Goal: Transaction & Acquisition: Purchase product/service

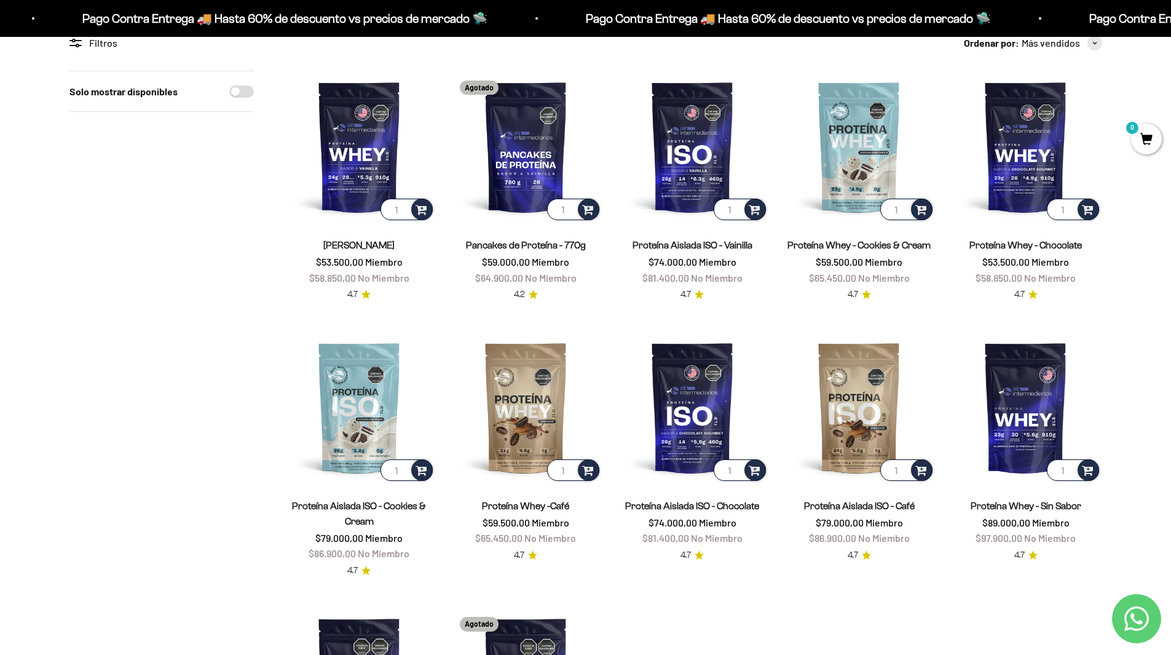
scroll to position [369, 0]
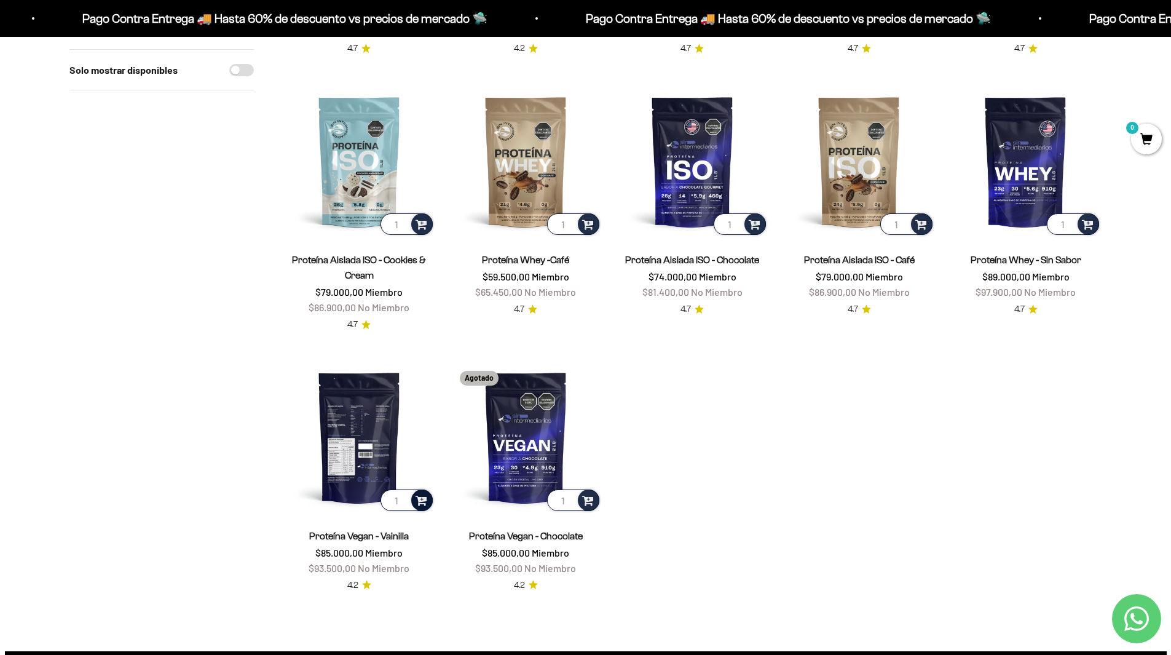
click at [424, 498] on span at bounding box center [422, 499] width 12 height 14
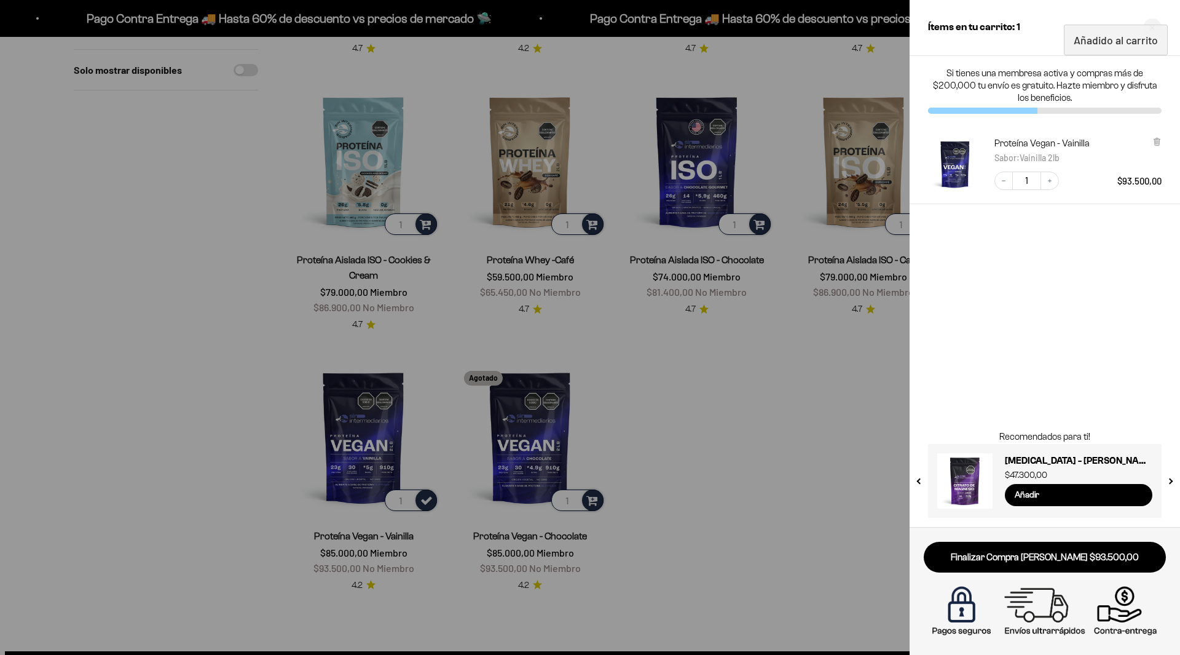
click at [811, 454] on div at bounding box center [590, 327] width 1180 height 655
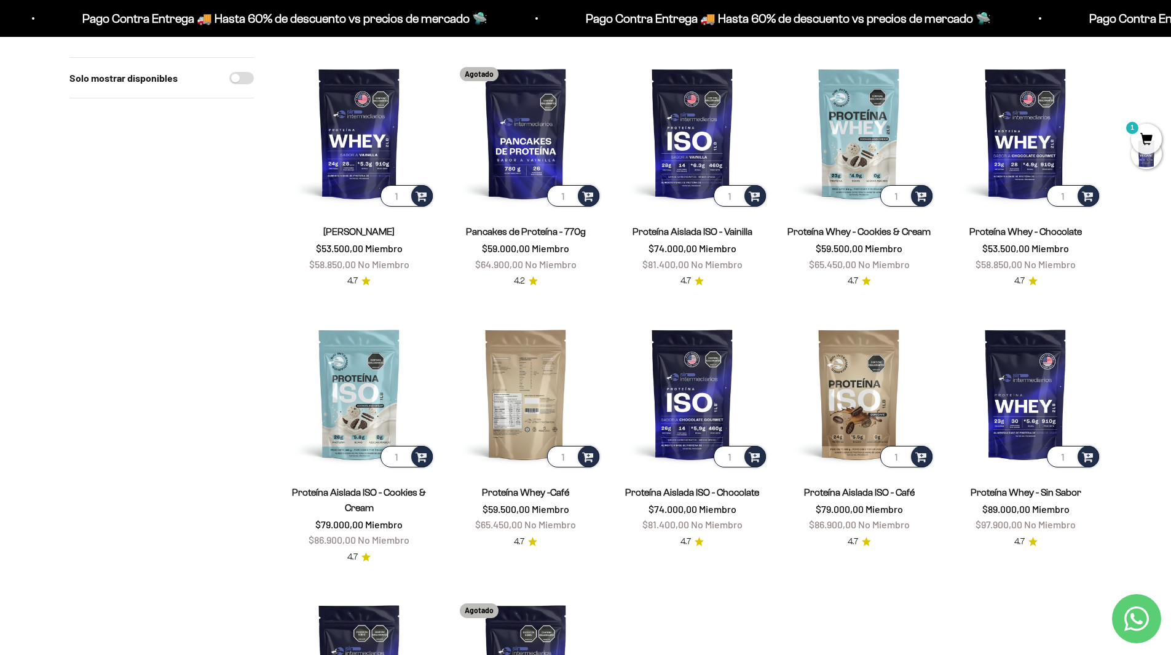
scroll to position [123, 0]
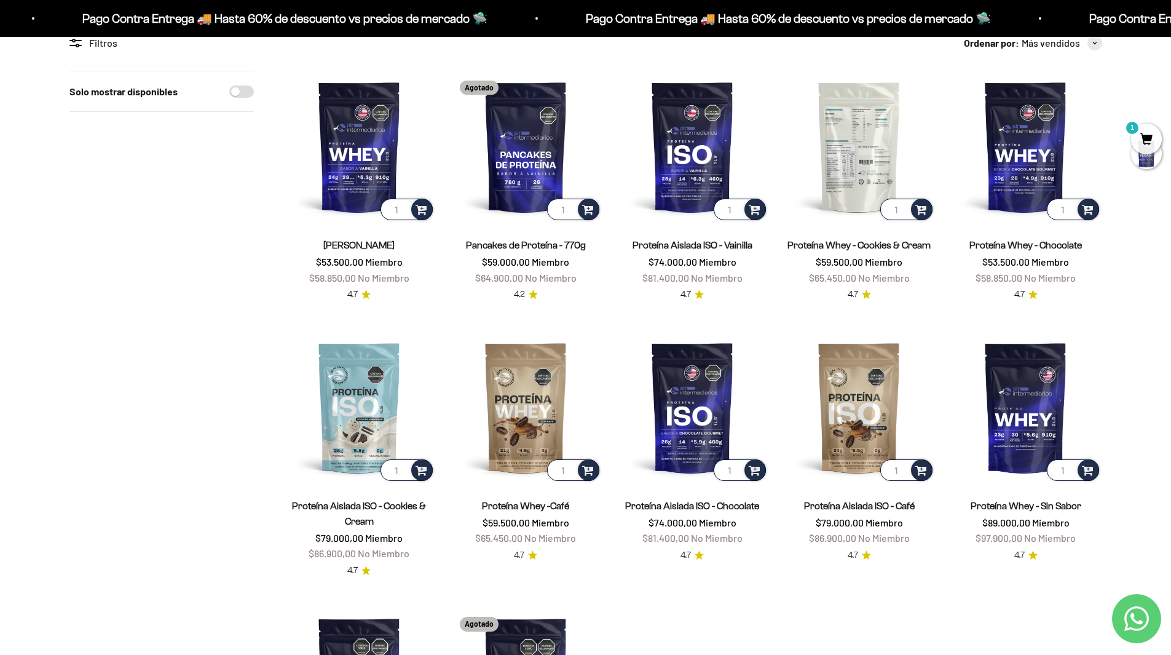
click at [868, 162] on img at bounding box center [859, 147] width 152 height 152
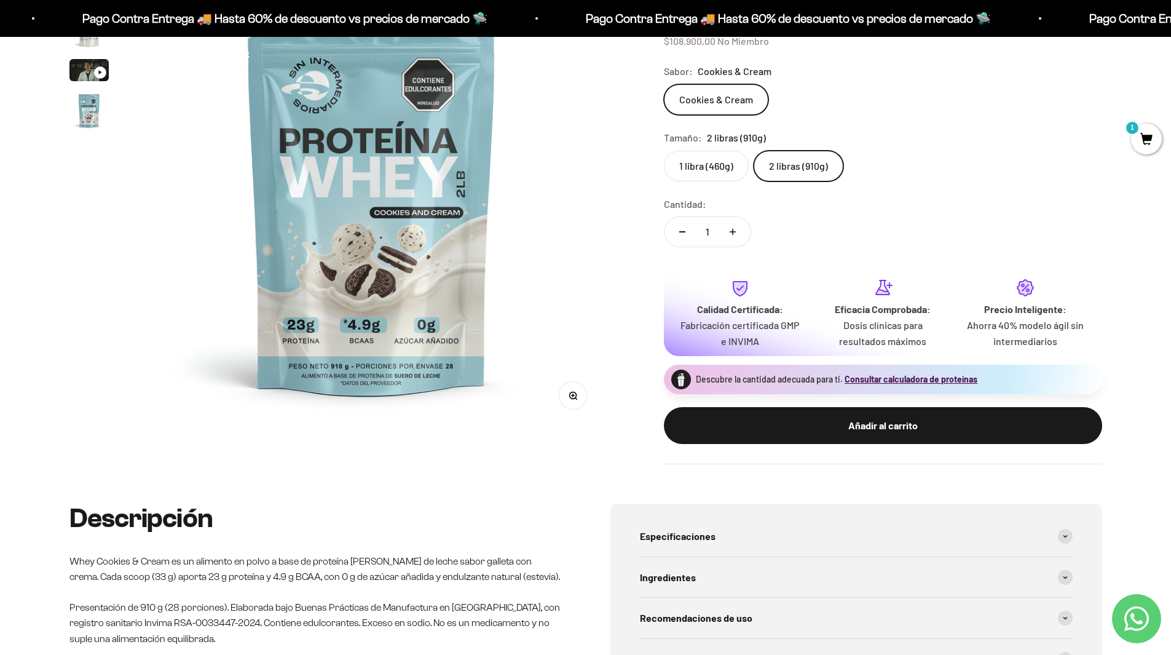
scroll to position [184, 0]
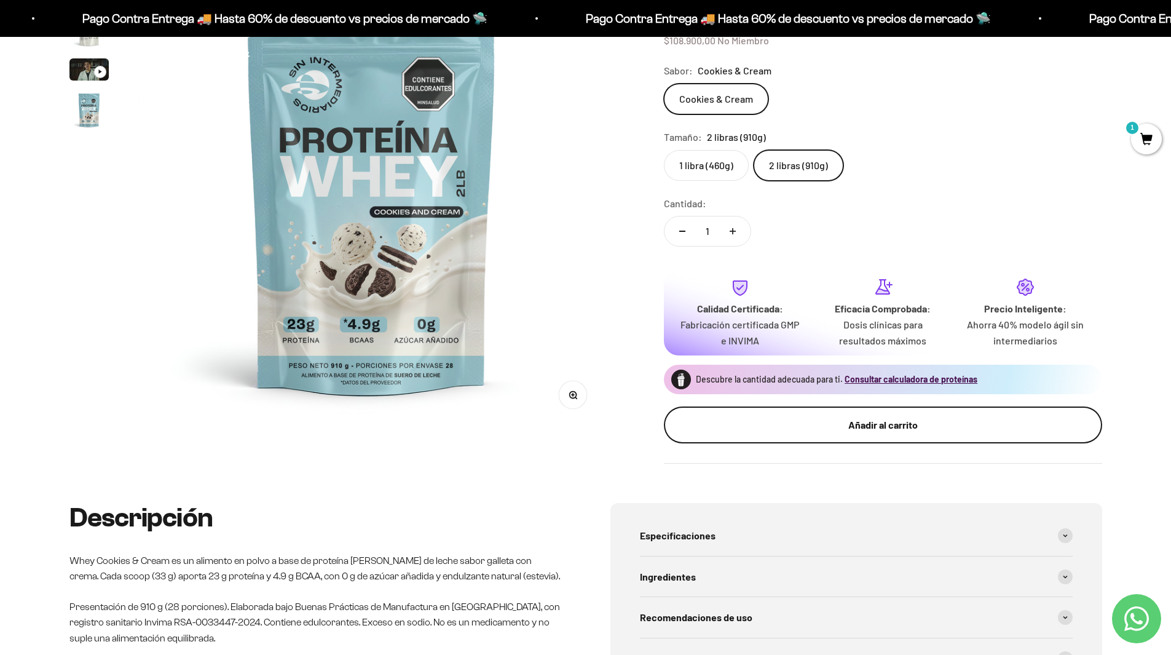
click at [849, 424] on div "Añadir al carrito" at bounding box center [883, 425] width 389 height 16
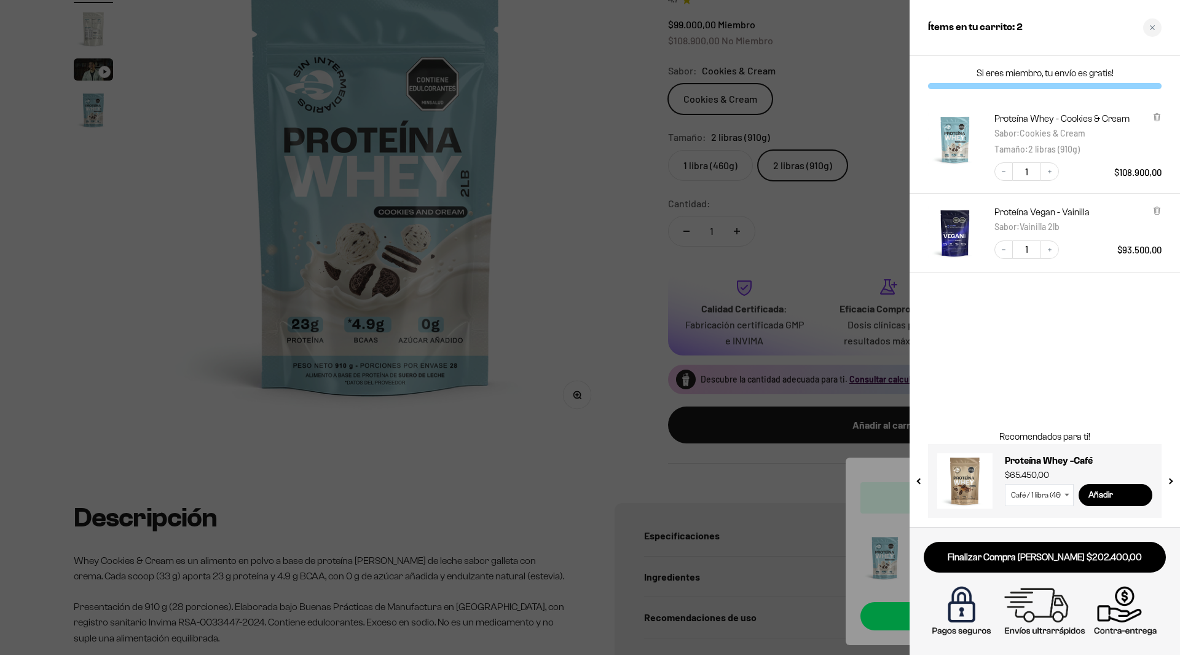
click at [887, 222] on div at bounding box center [590, 327] width 1180 height 655
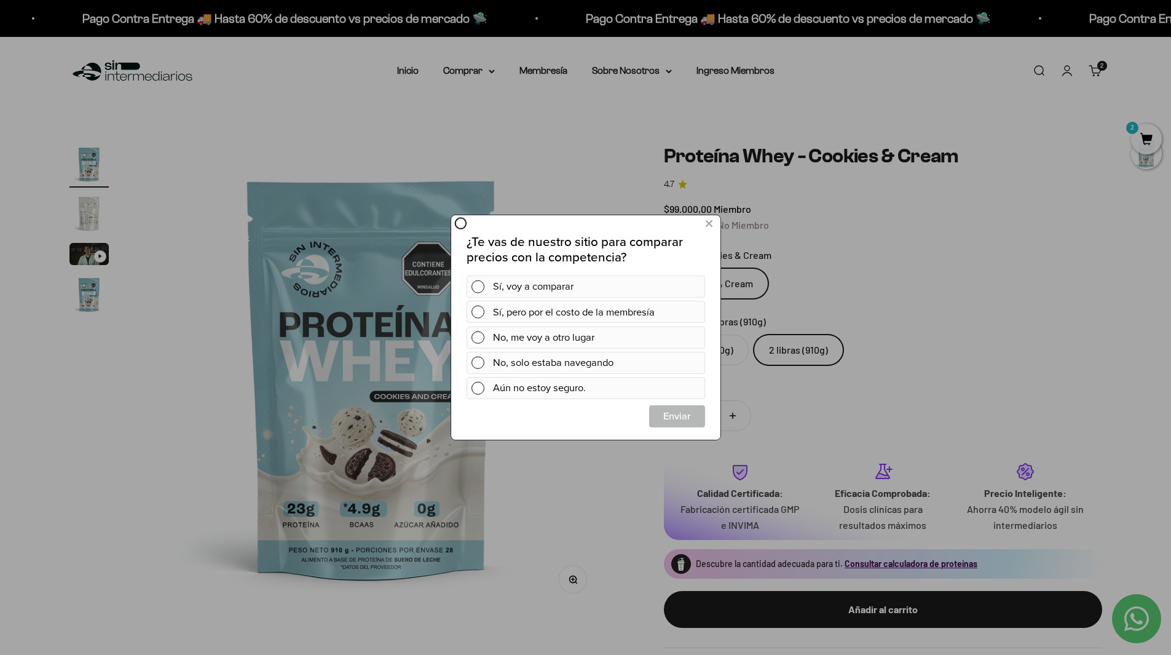
scroll to position [0, 0]
click at [707, 219] on icon at bounding box center [708, 224] width 7 height 17
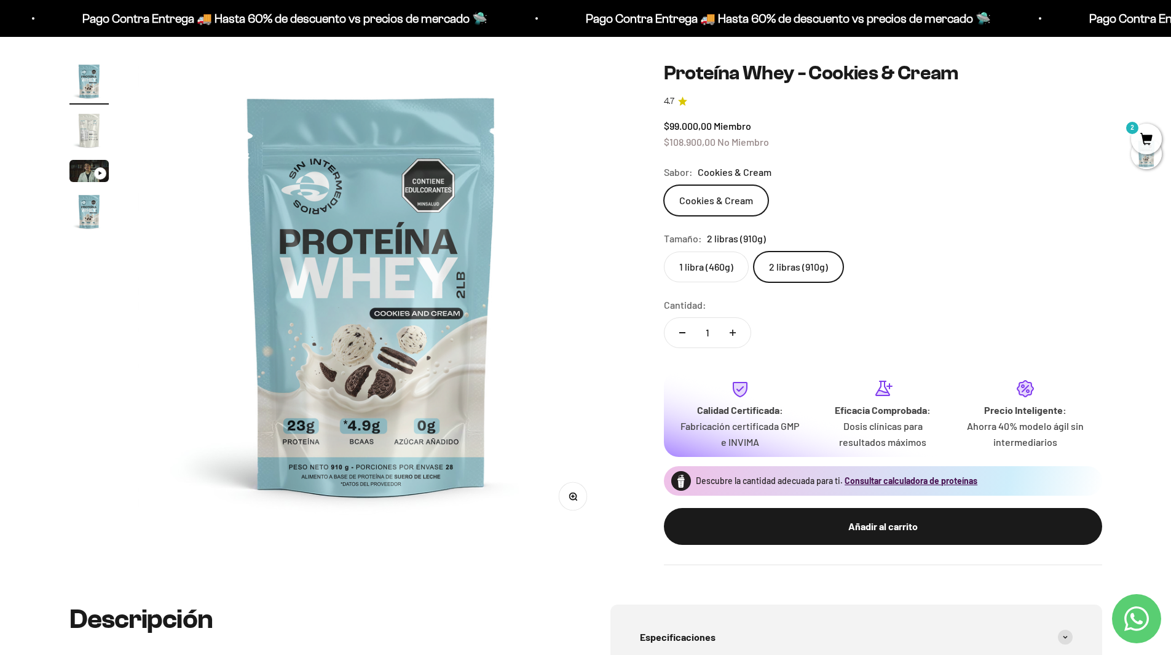
scroll to position [61, 0]
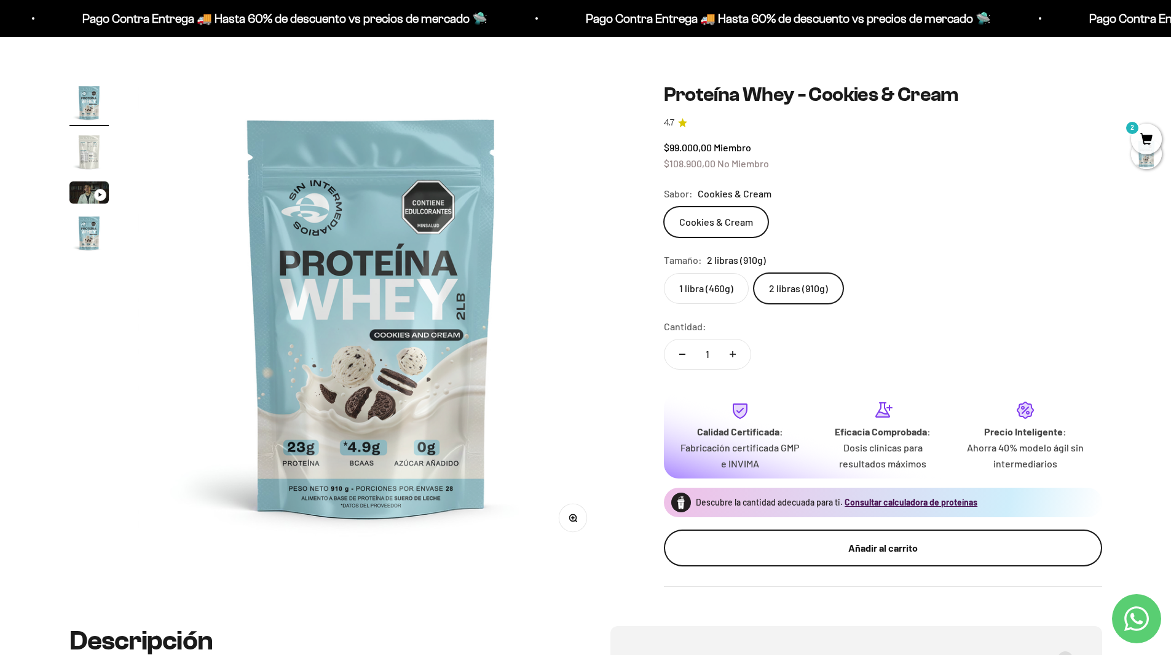
click at [807, 541] on div "Añadir al carrito" at bounding box center [883, 548] width 389 height 16
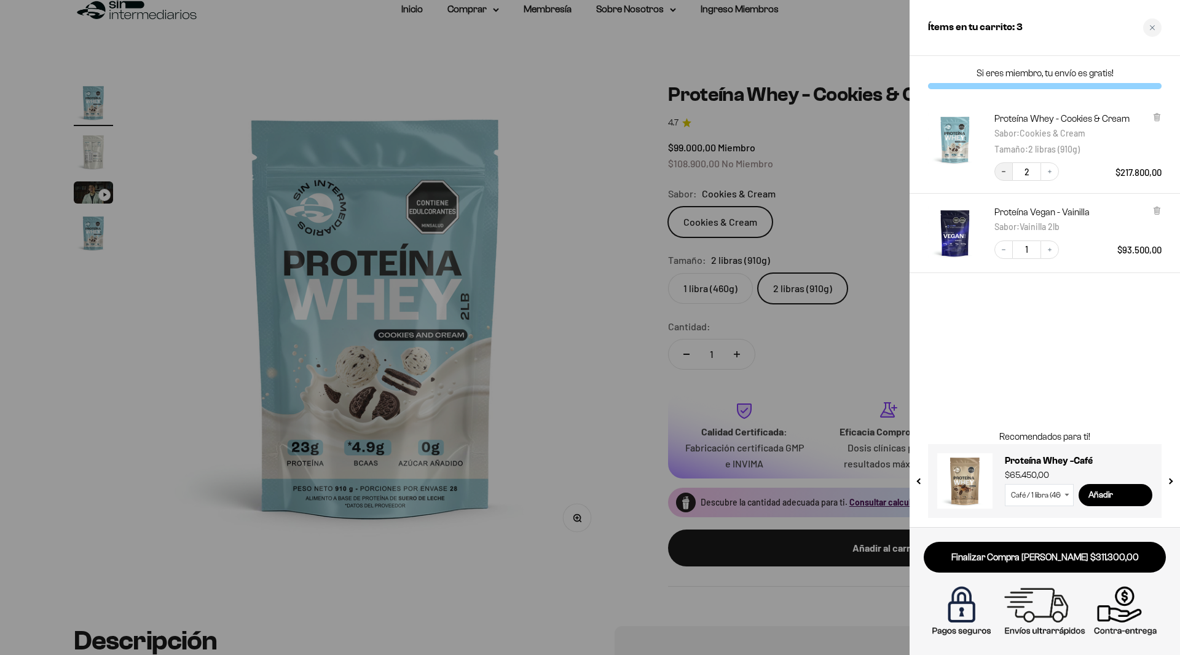
click at [1003, 173] on icon "Decrease quantity" at bounding box center [1003, 171] width 7 height 7
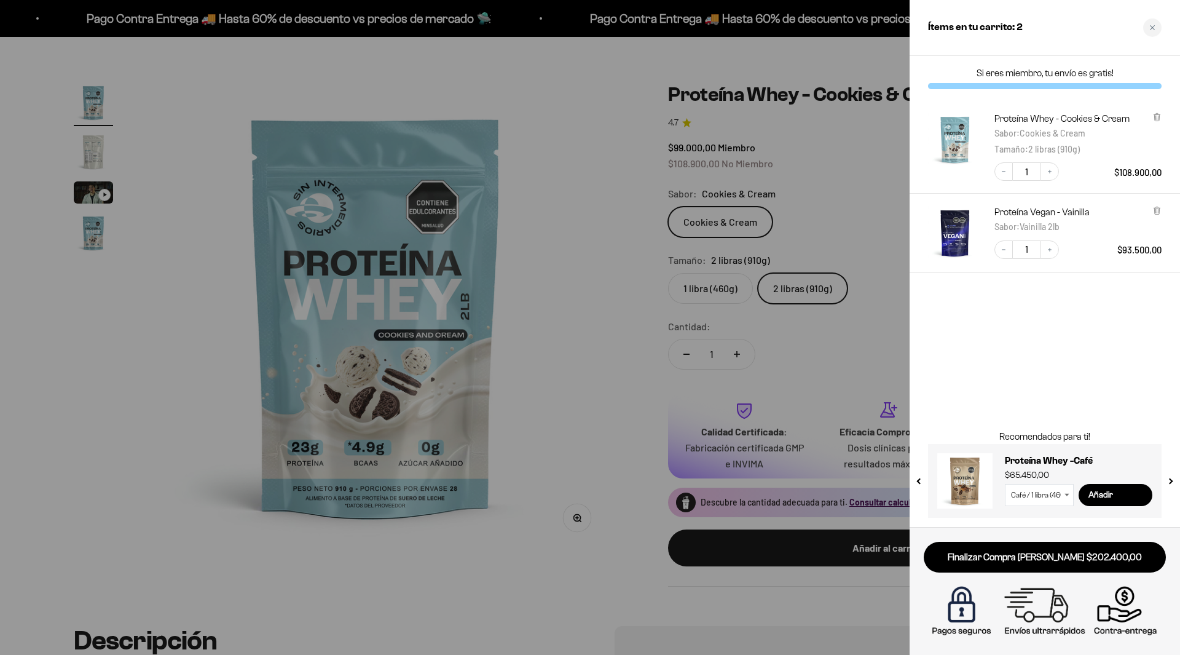
click at [860, 338] on div at bounding box center [590, 327] width 1180 height 655
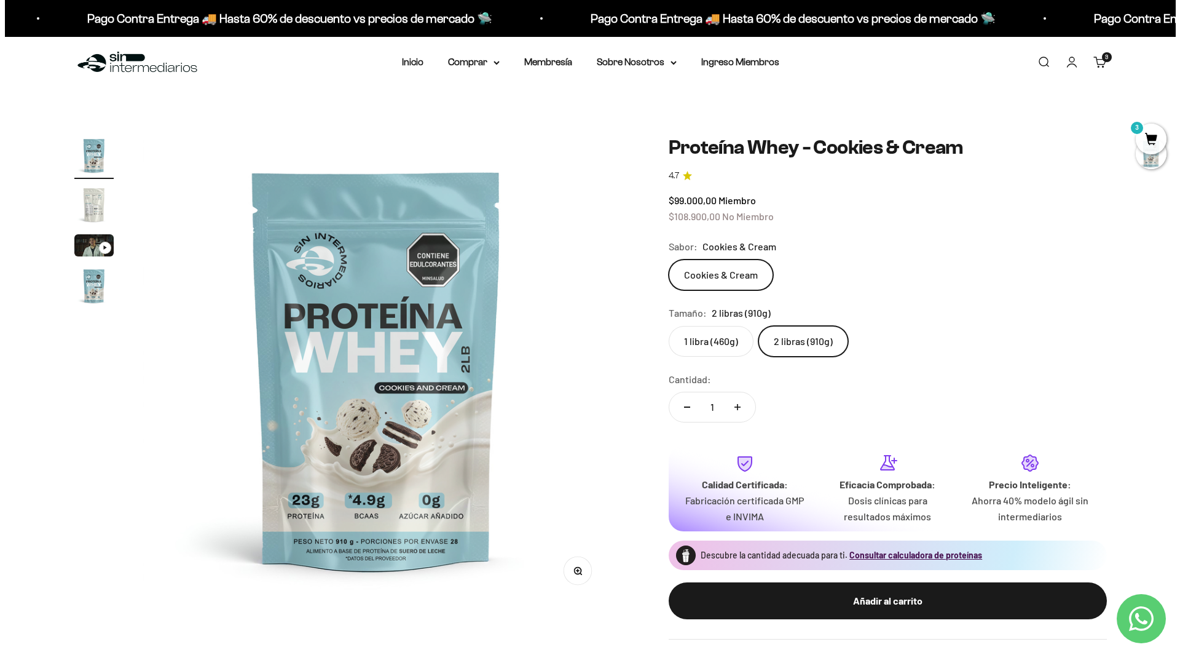
scroll to position [0, 0]
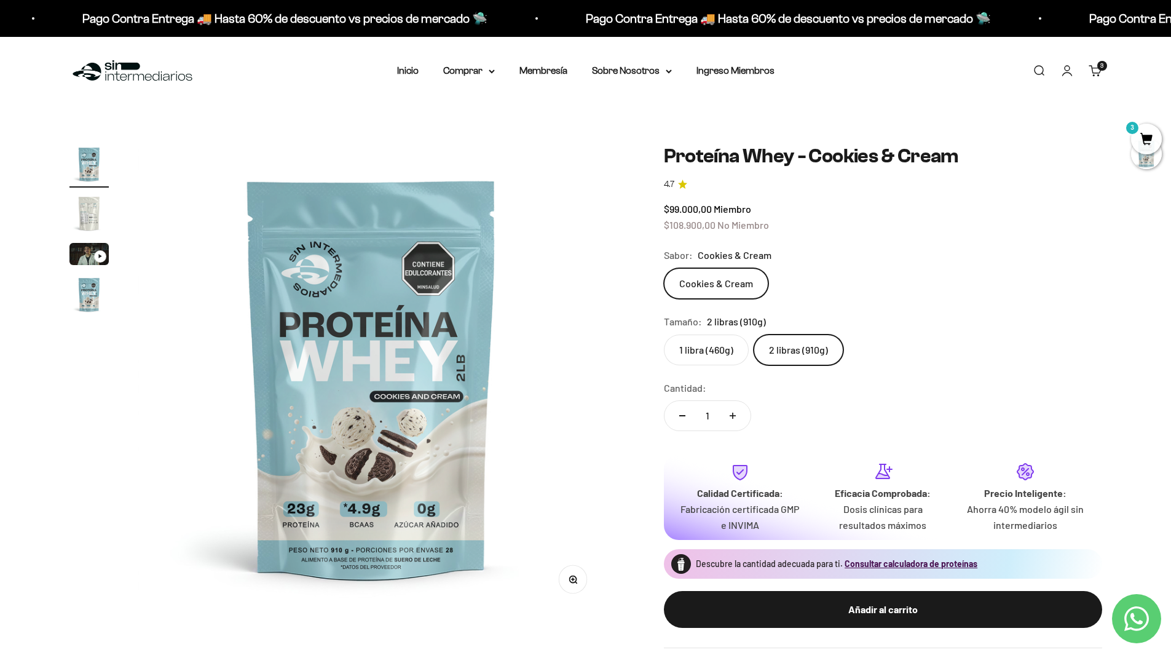
click at [1046, 71] on link "Buscar" at bounding box center [1039, 71] width 14 height 14
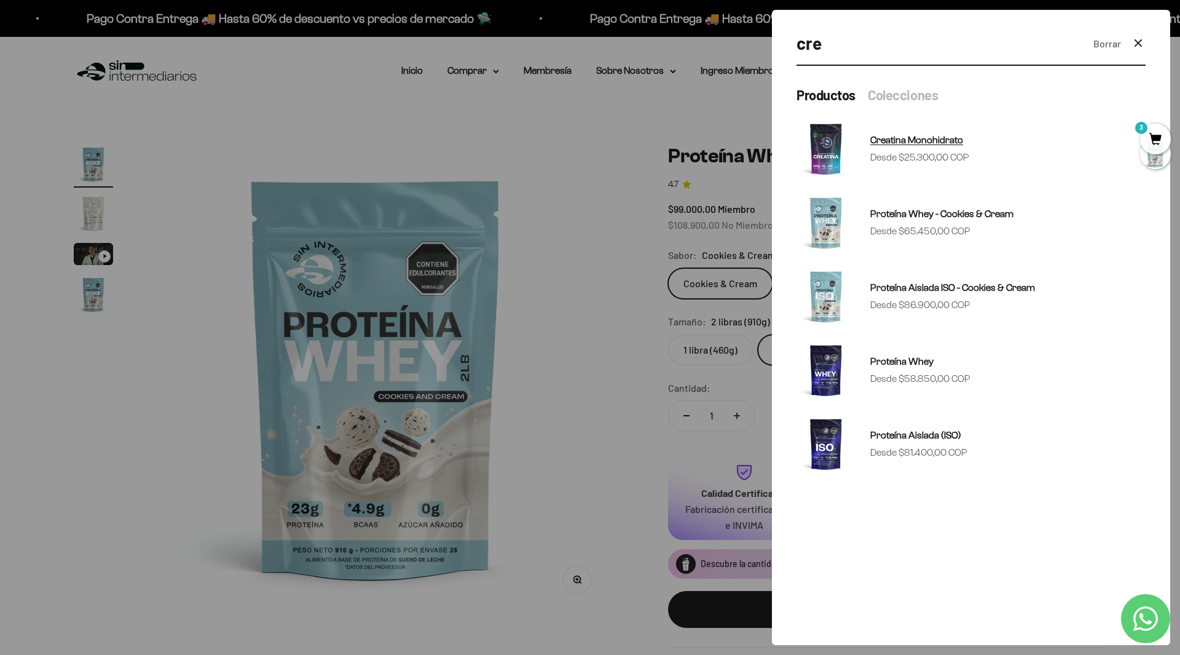
type input "cre"
click at [829, 144] on img at bounding box center [826, 148] width 59 height 59
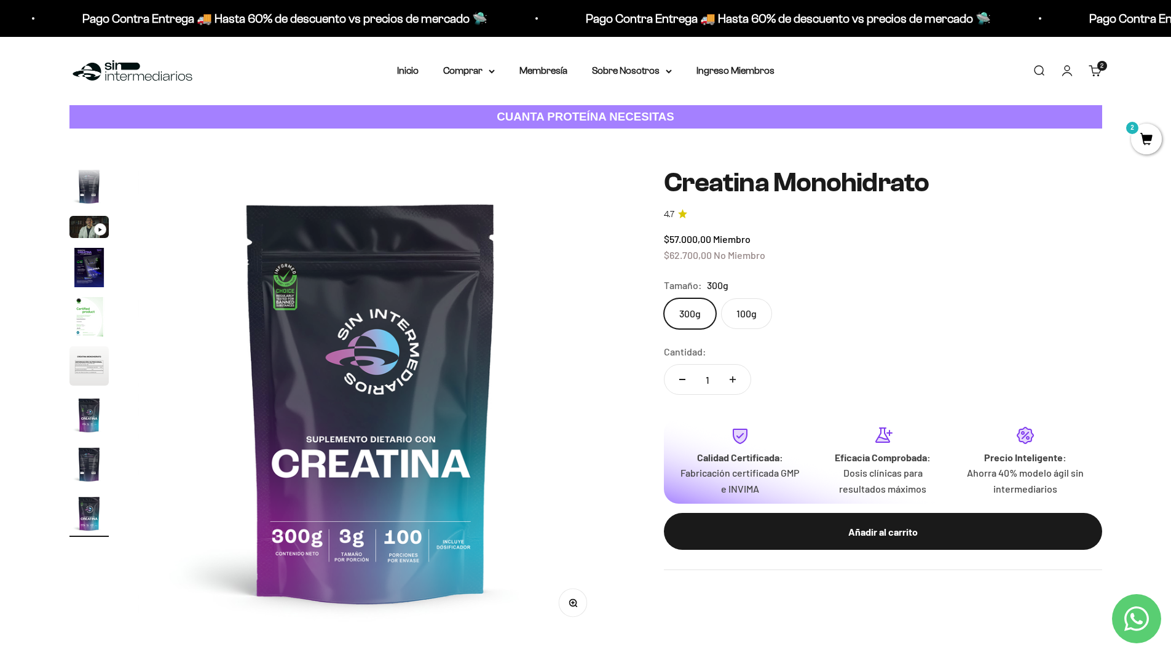
click at [756, 320] on label "100g" at bounding box center [746, 313] width 51 height 31
click at [664, 298] on input "100g" at bounding box center [663, 298] width 1 height 1
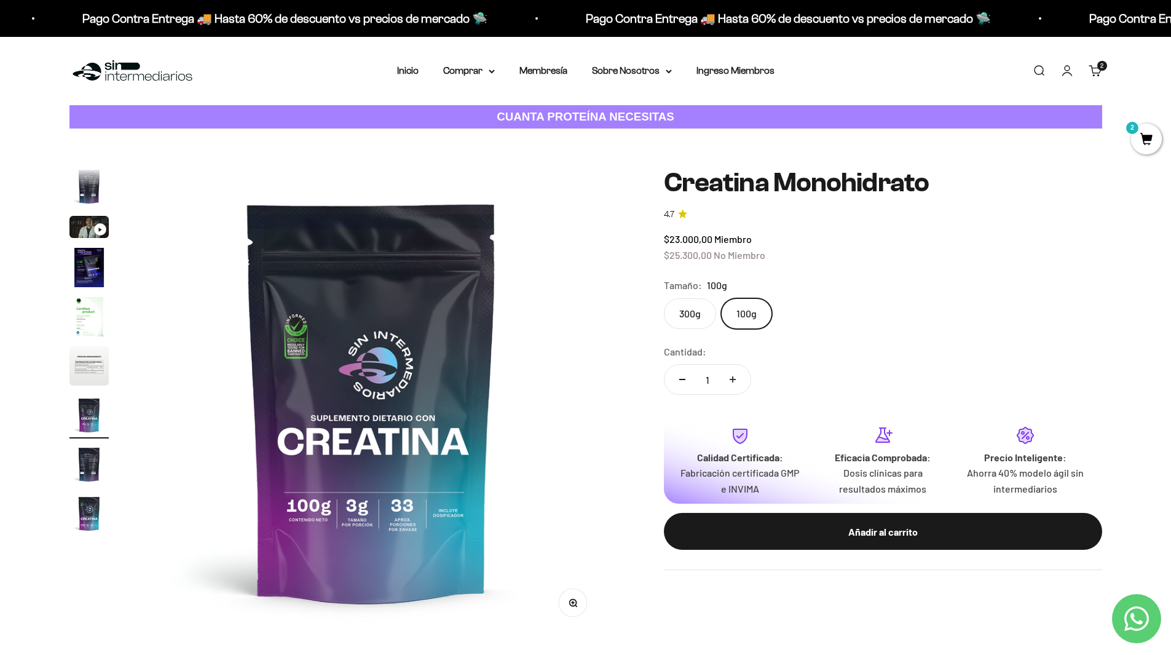
click at [689, 307] on label "300g" at bounding box center [690, 313] width 52 height 31
click at [664, 298] on input "300g" at bounding box center [663, 298] width 1 height 1
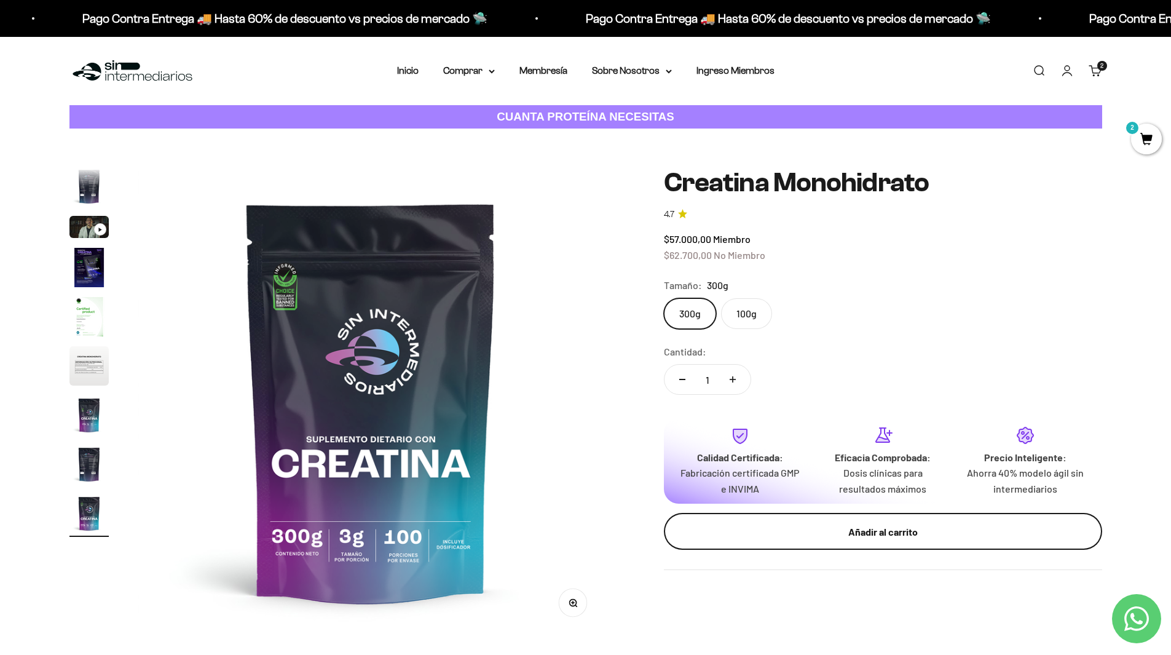
click at [814, 527] on div "Añadir al carrito" at bounding box center [883, 532] width 389 height 16
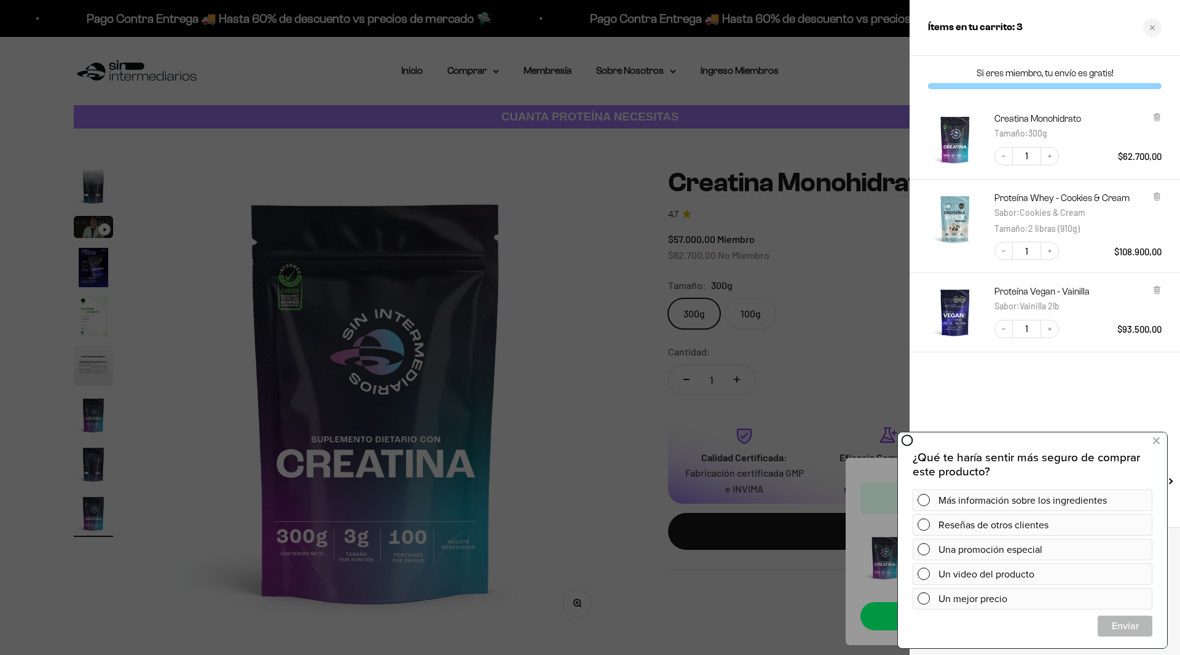
click at [619, 469] on div at bounding box center [590, 327] width 1180 height 655
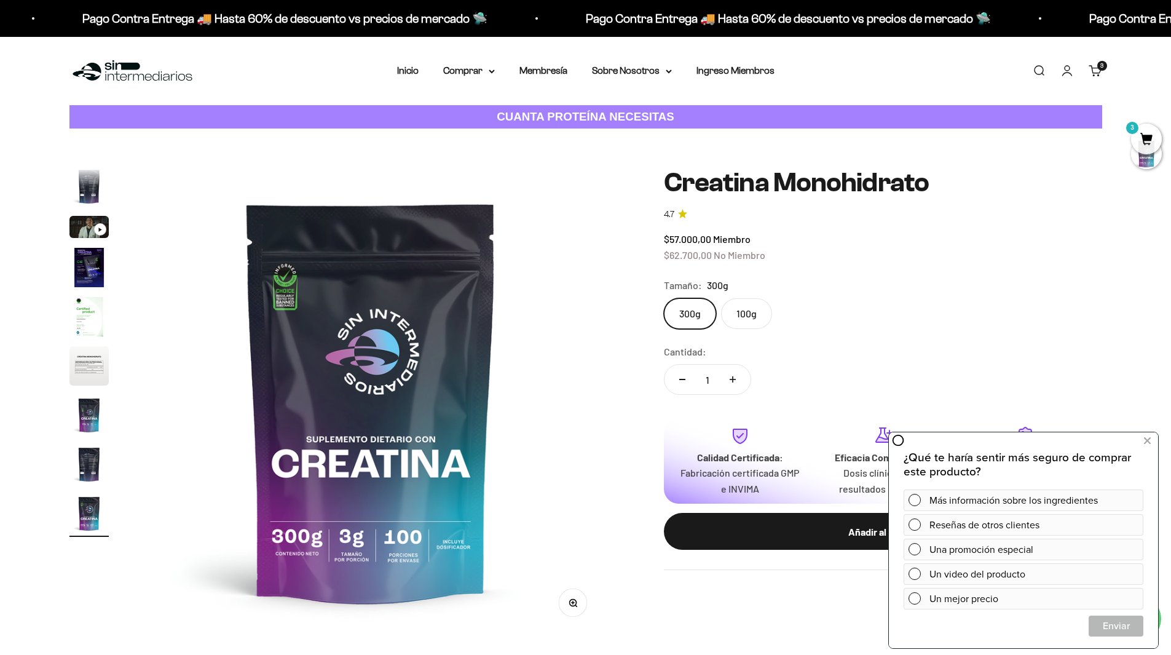
click at [1145, 125] on span "3" at bounding box center [1146, 139] width 31 height 31
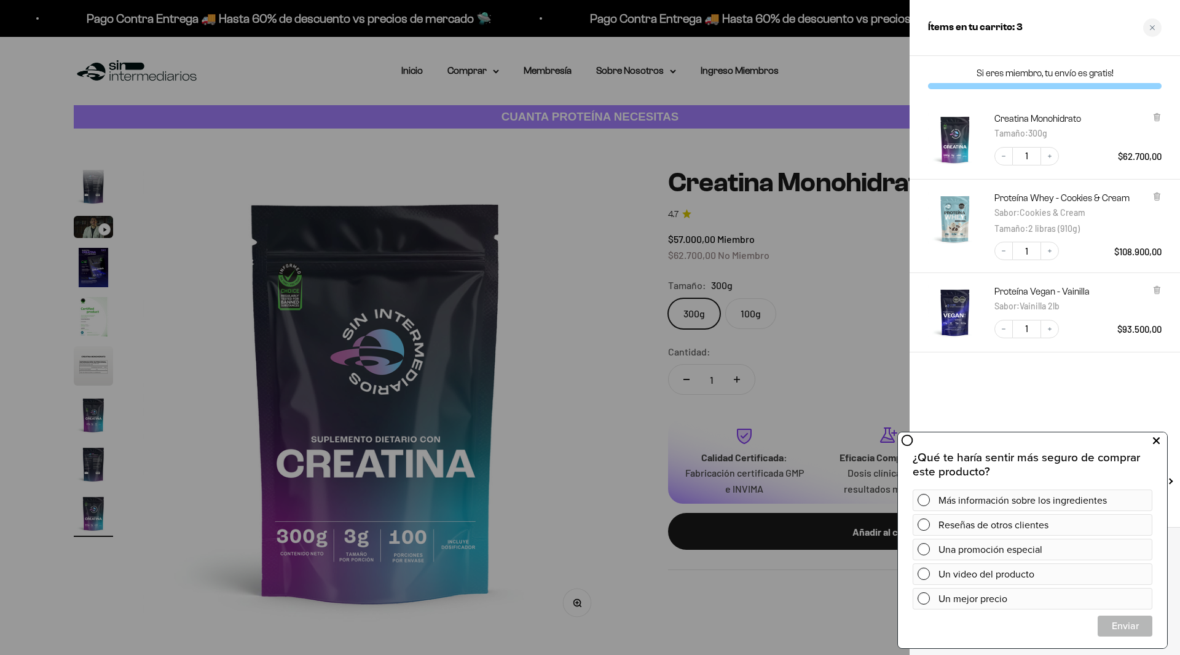
click at [1158, 437] on icon at bounding box center [1156, 441] width 7 height 16
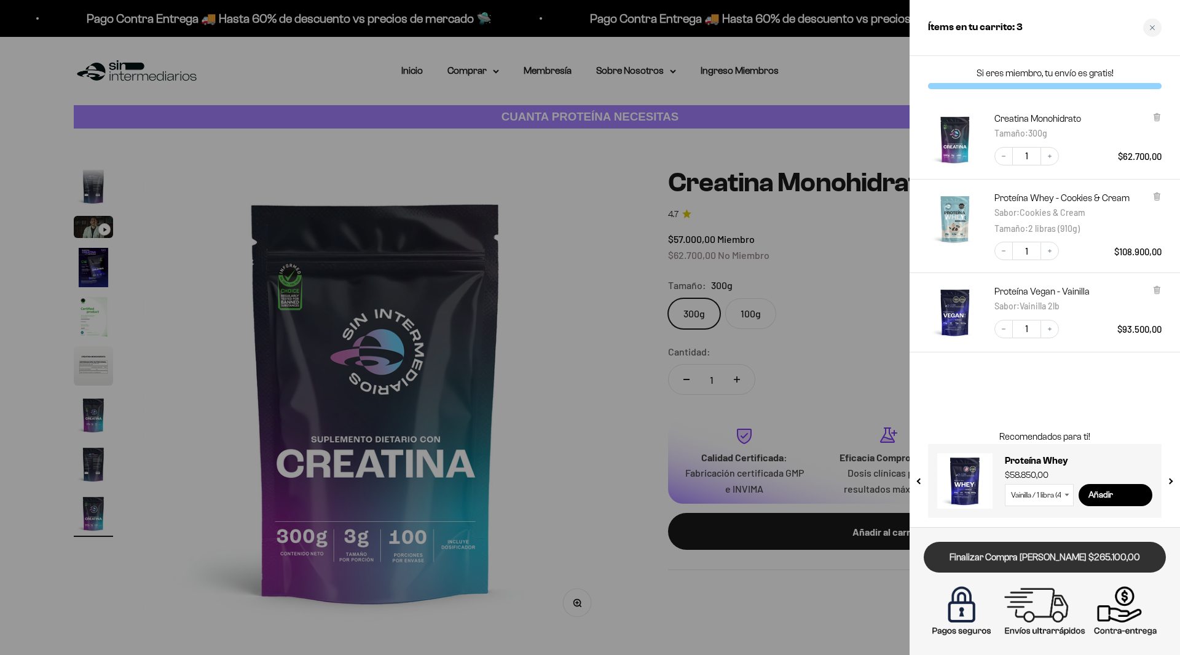
click at [1042, 560] on link "Finalizar Compra [PERSON_NAME] $265.100,00" at bounding box center [1045, 557] width 242 height 31
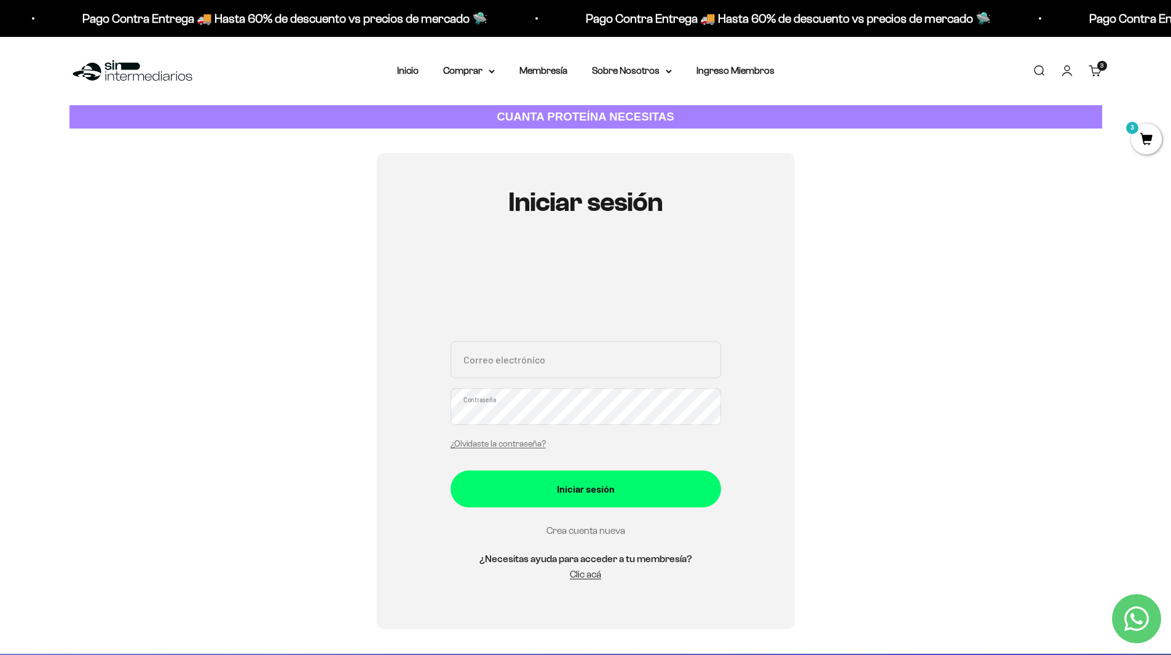
click at [602, 531] on link "Crea cuenta nueva" at bounding box center [586, 530] width 79 height 10
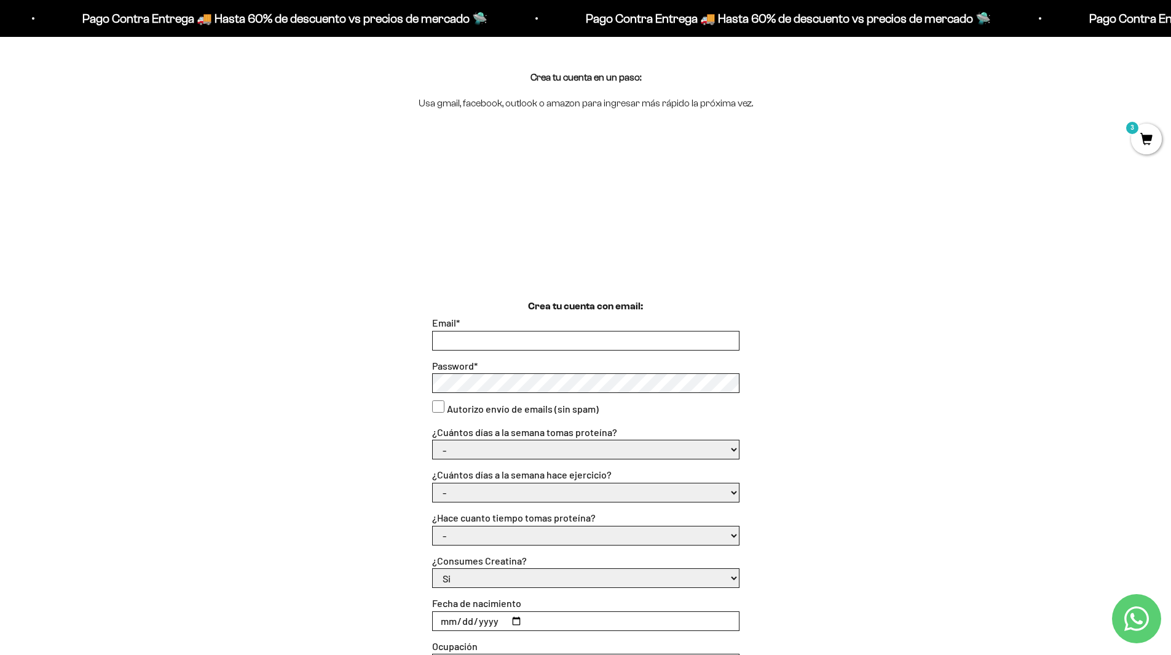
scroll to position [123, 0]
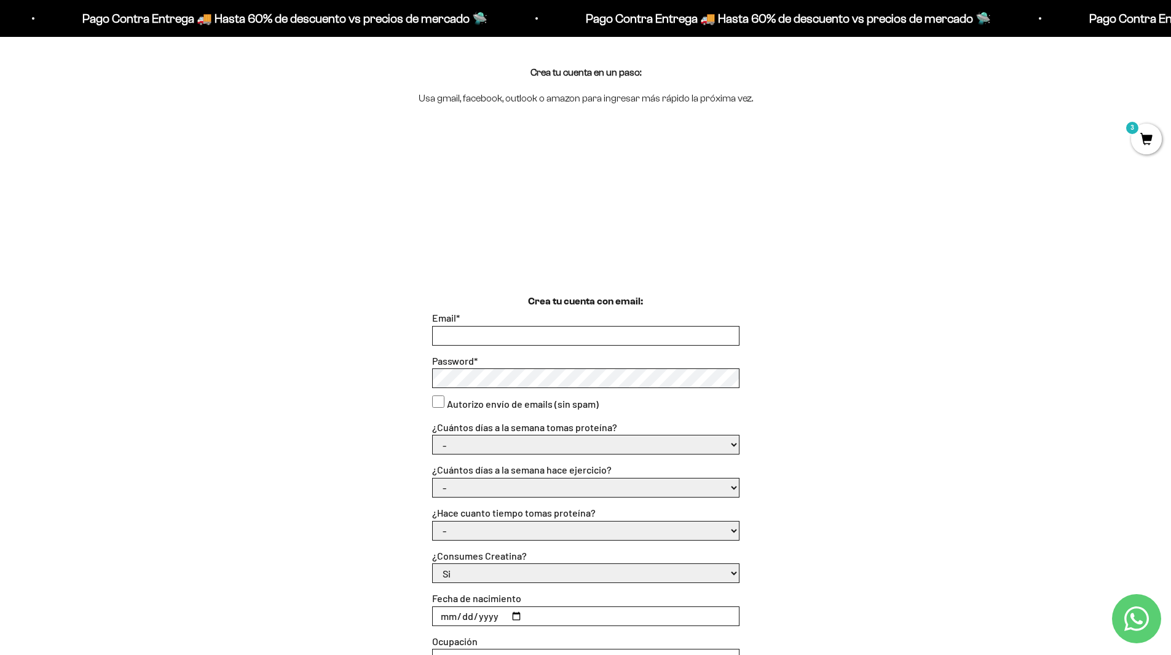
click at [596, 337] on input "Email *" at bounding box center [586, 335] width 306 height 18
type input "pedreros9922@gmail.com"
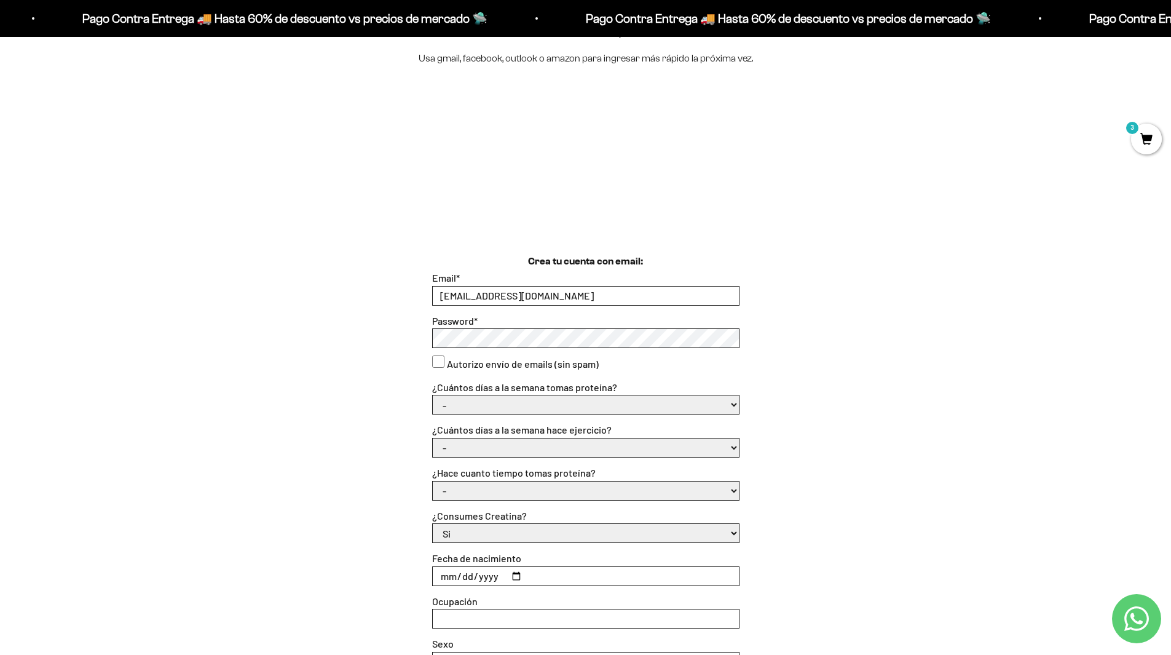
scroll to position [184, 0]
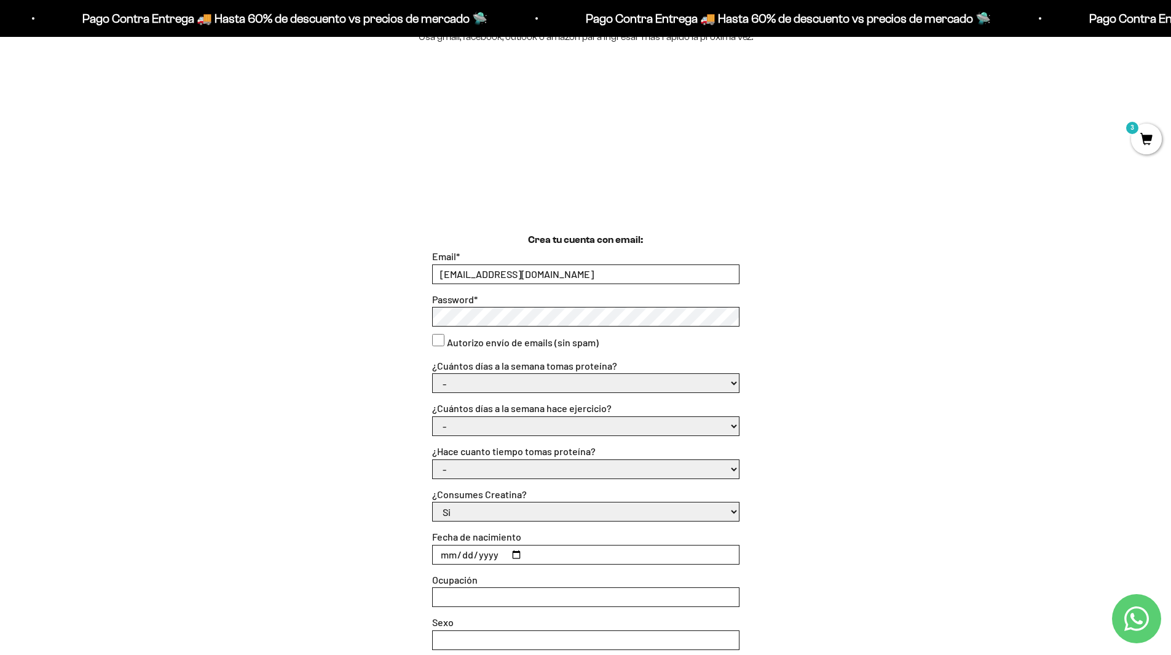
click at [435, 339] on consent"] "Autorizo envío de emails (sin spam)" at bounding box center [438, 340] width 12 height 12
checkbox consent"] "true"
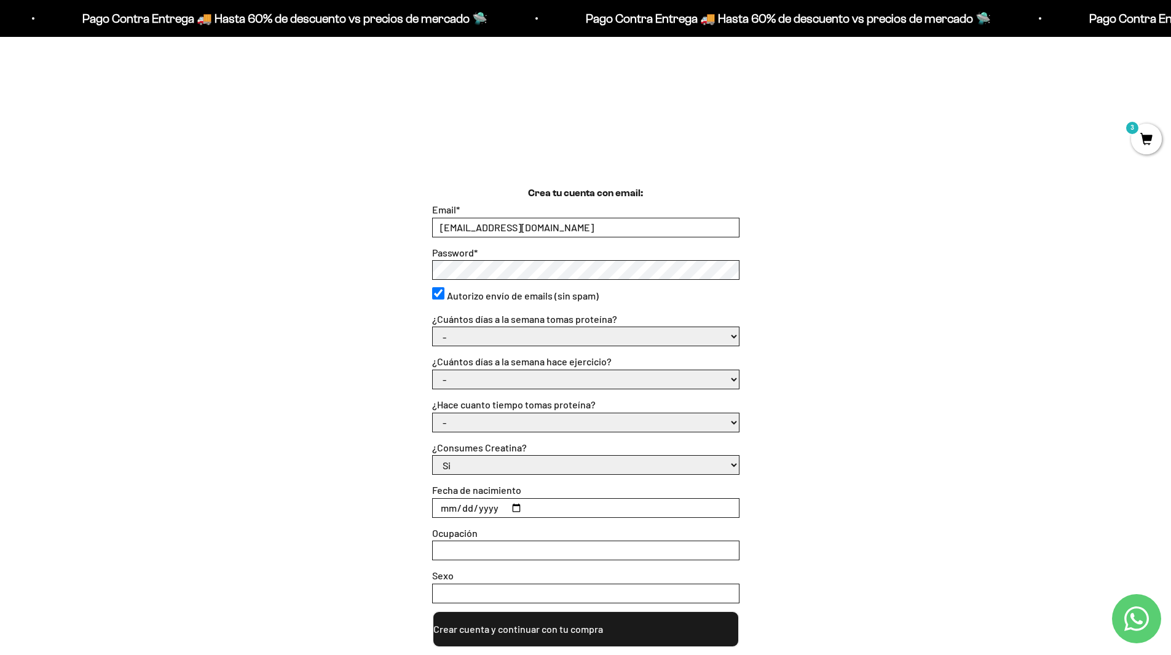
scroll to position [246, 0]
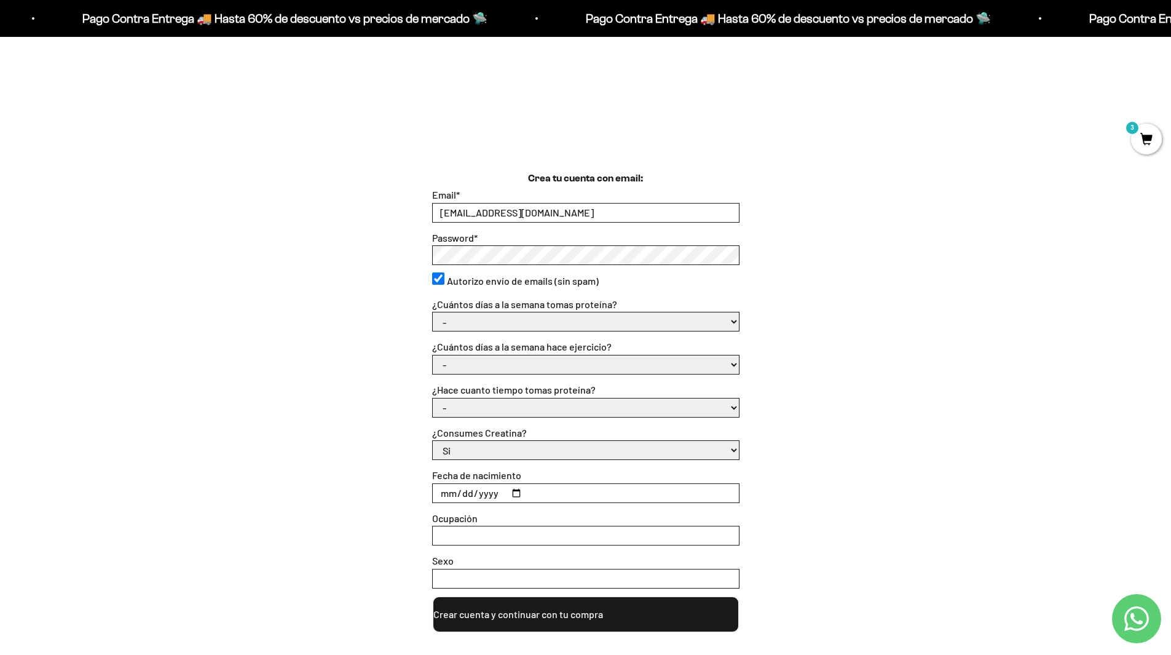
click at [544, 321] on select "- 1 o 2 3 a 5 6 o 7" at bounding box center [586, 321] width 306 height 18
select select "3 a 5"
click at [433, 312] on select "- 1 o 2 3 a 5 6 o 7" at bounding box center [586, 321] width 306 height 18
click at [541, 366] on select "- No hago 1 a 2 días 3 a 5 días 6 o 7 días" at bounding box center [586, 364] width 306 height 18
select select "3 a 5 días"
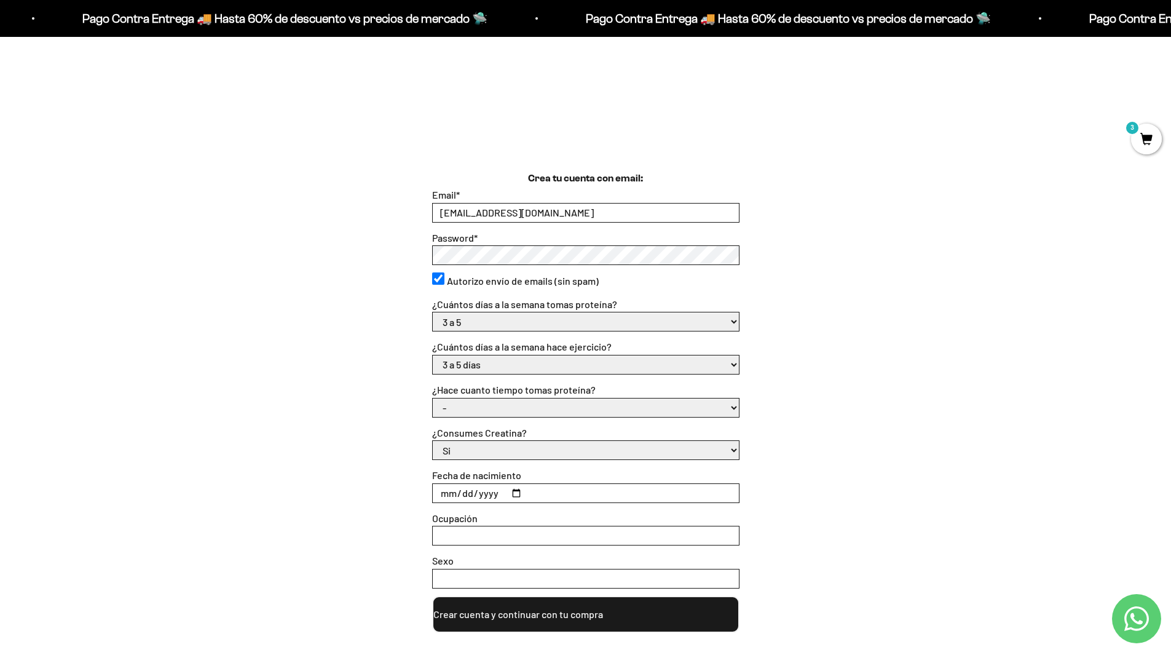
click at [433, 355] on select "- No hago 1 a 2 días 3 a 5 días 6 o 7 días" at bounding box center [586, 364] width 306 height 18
click at [514, 401] on select "- Apenas estoy empezando Menos de 6 meses Más de 6 meses Hace más de un año" at bounding box center [586, 407] width 306 height 18
select select "Apenas estoy empezando"
click at [433, 398] on select "- Apenas estoy empezando Menos de 6 meses Más de 6 meses Hace más de un año" at bounding box center [586, 407] width 306 height 18
click at [515, 452] on select "Si No" at bounding box center [586, 450] width 306 height 18
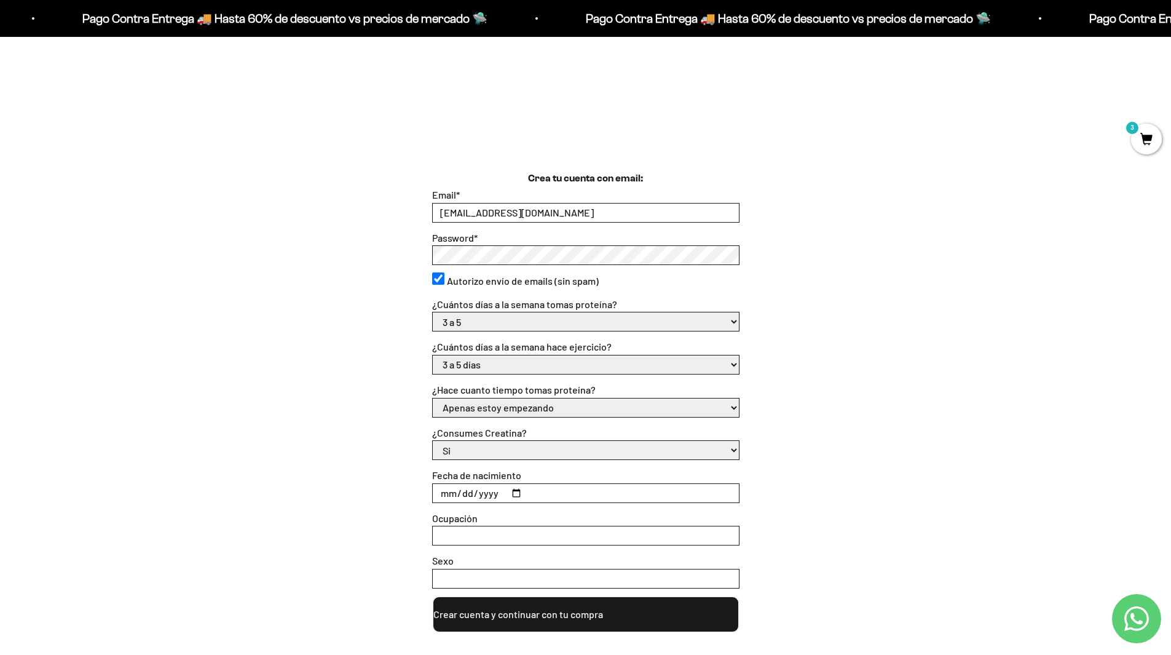
click at [515, 452] on select "Si No" at bounding box center [586, 450] width 306 height 18
click at [548, 454] on select "Si No" at bounding box center [586, 450] width 306 height 18
select select "No"
click at [433, 441] on select "Si No" at bounding box center [586, 450] width 306 height 18
click at [401, 468] on div "Crea tu cuenta con email: Email * pedreros9922@gmail.com Password * Autorizo en…" at bounding box center [585, 402] width 1033 height 462
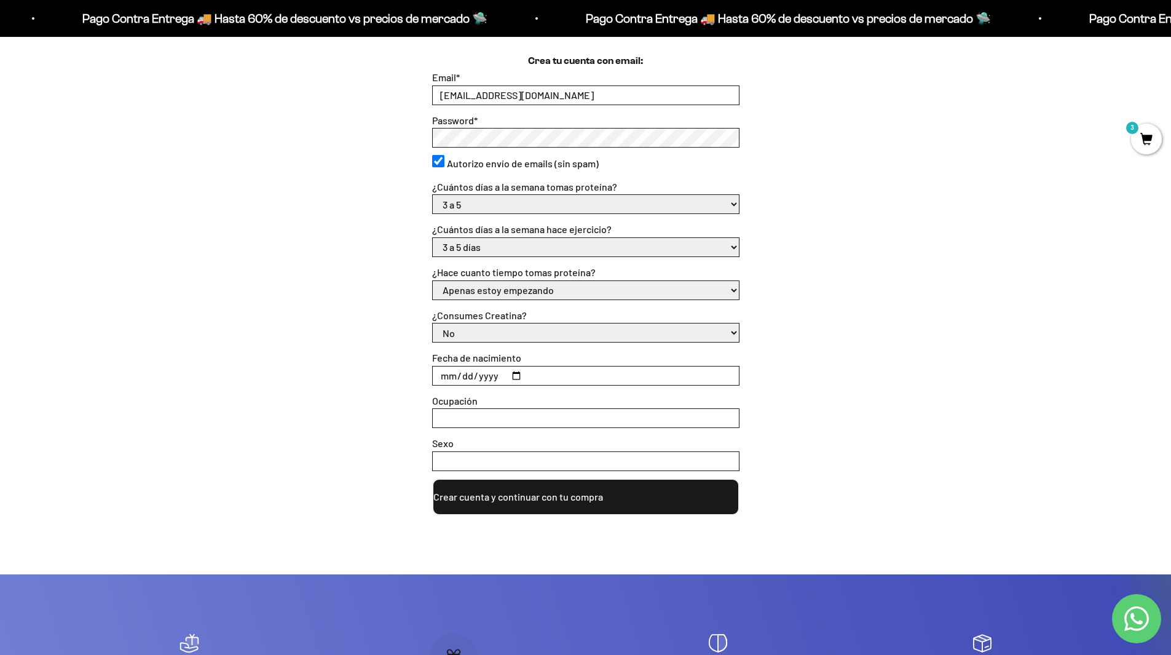
scroll to position [369, 0]
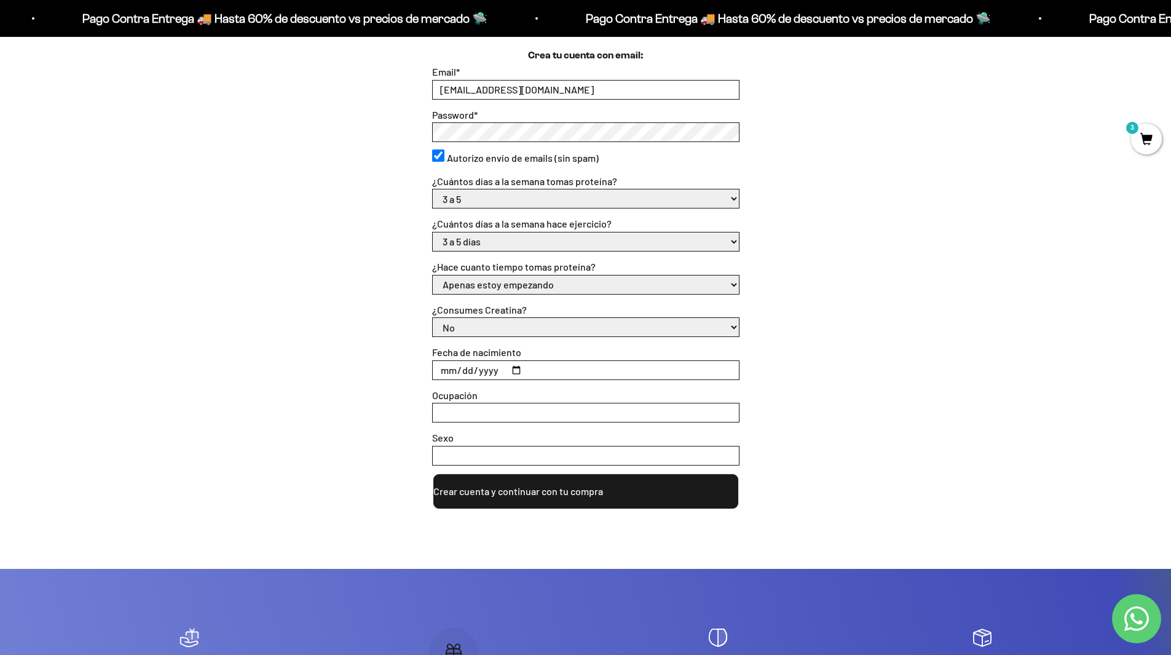
click at [515, 370] on input "Fecha de nacimiento" at bounding box center [586, 370] width 306 height 18
type input "1999-01-22"
click at [585, 410] on input "Ocupación" at bounding box center [586, 412] width 306 height 18
type input "e"
type input "Empleado"
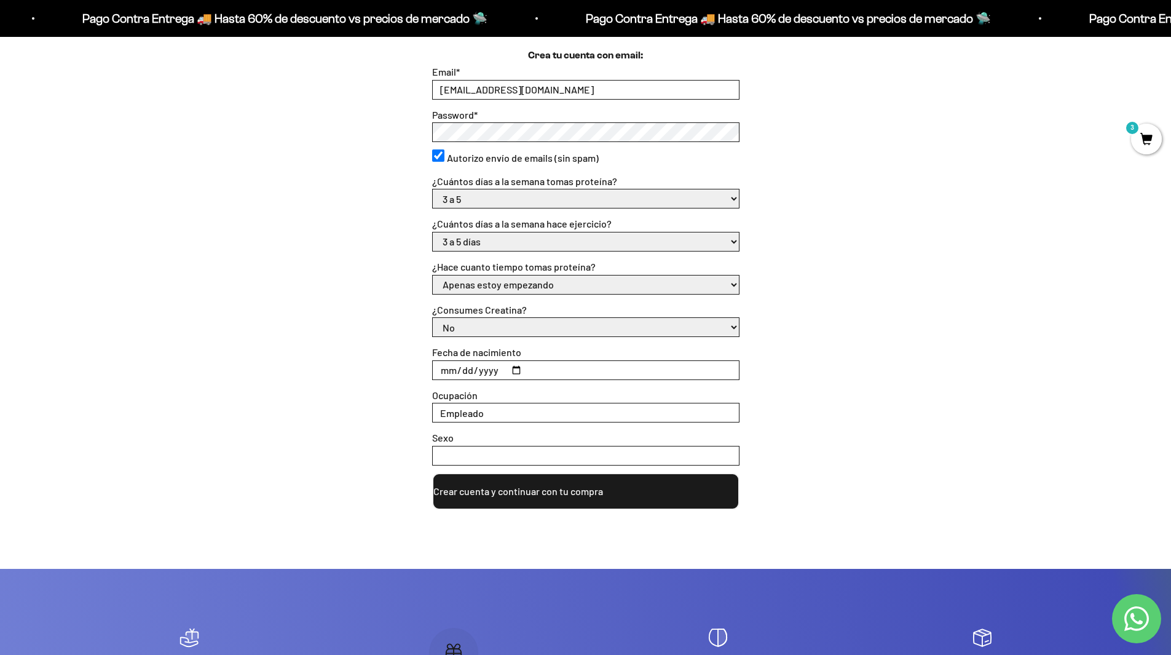
click at [537, 448] on input "Sexo" at bounding box center [586, 455] width 306 height 18
type input "Masculino"
click at [917, 378] on div "Crea tu cuenta con email: Email * pedreros9922@gmail.com Password * Autorizo en…" at bounding box center [585, 279] width 1033 height 462
click at [690, 482] on button "Crear cuenta y continuar con tu compra" at bounding box center [585, 491] width 307 height 37
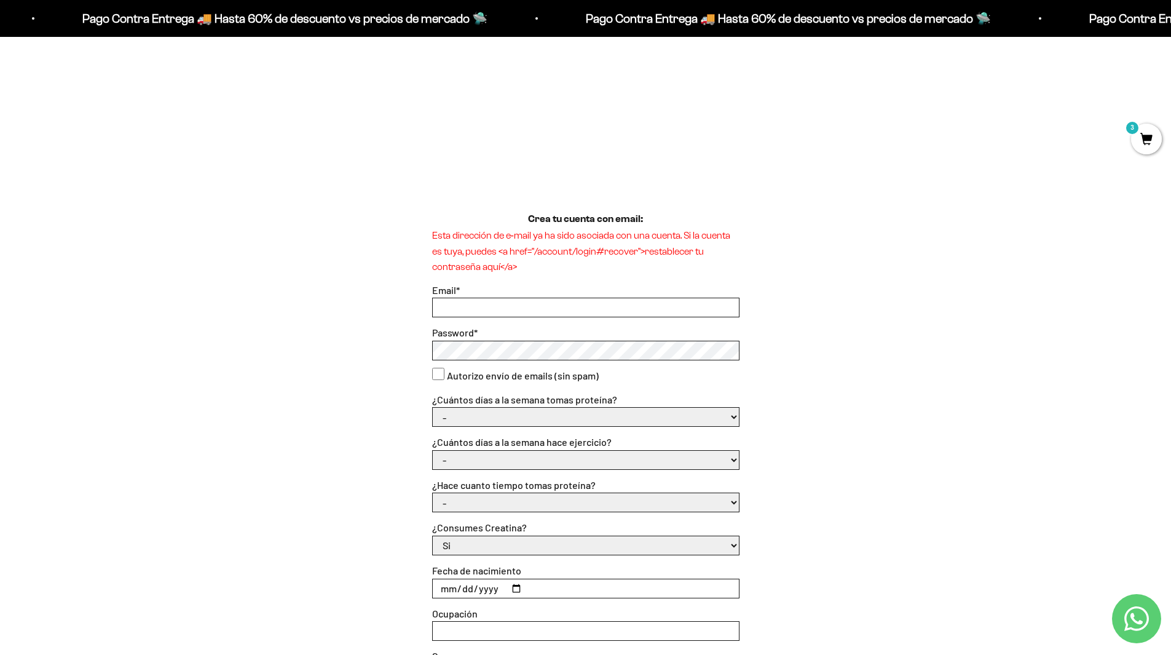
scroll to position [61, 0]
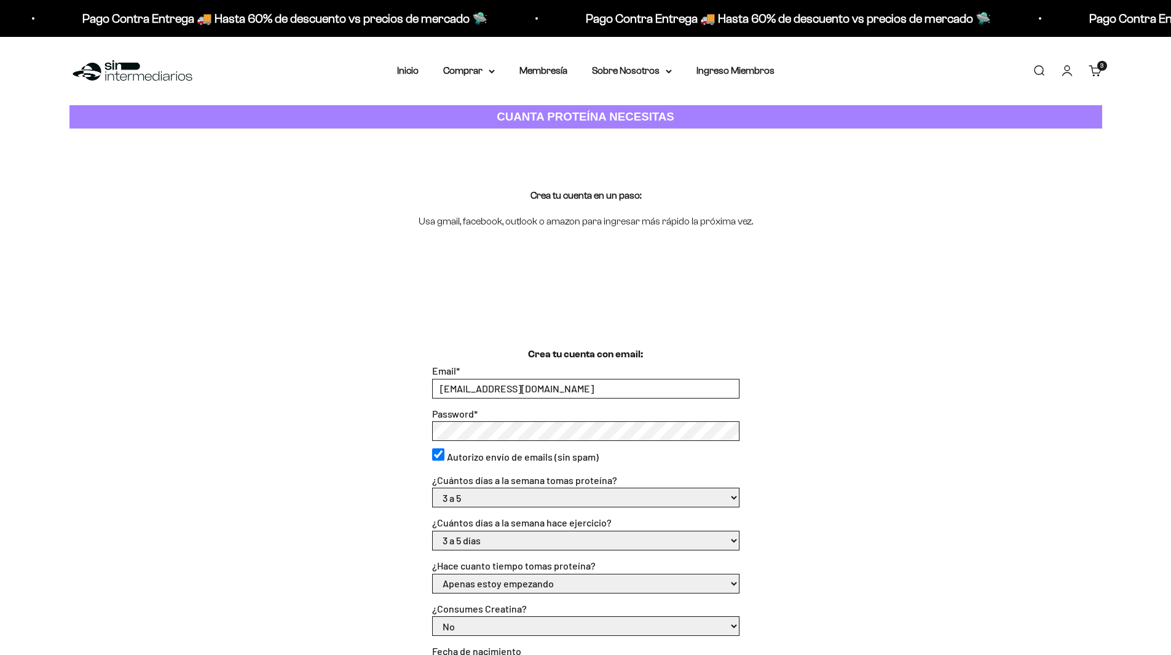
select select "3 a 5"
select select "3 a 5 días"
select select "Apenas estoy empezando"
select select "No"
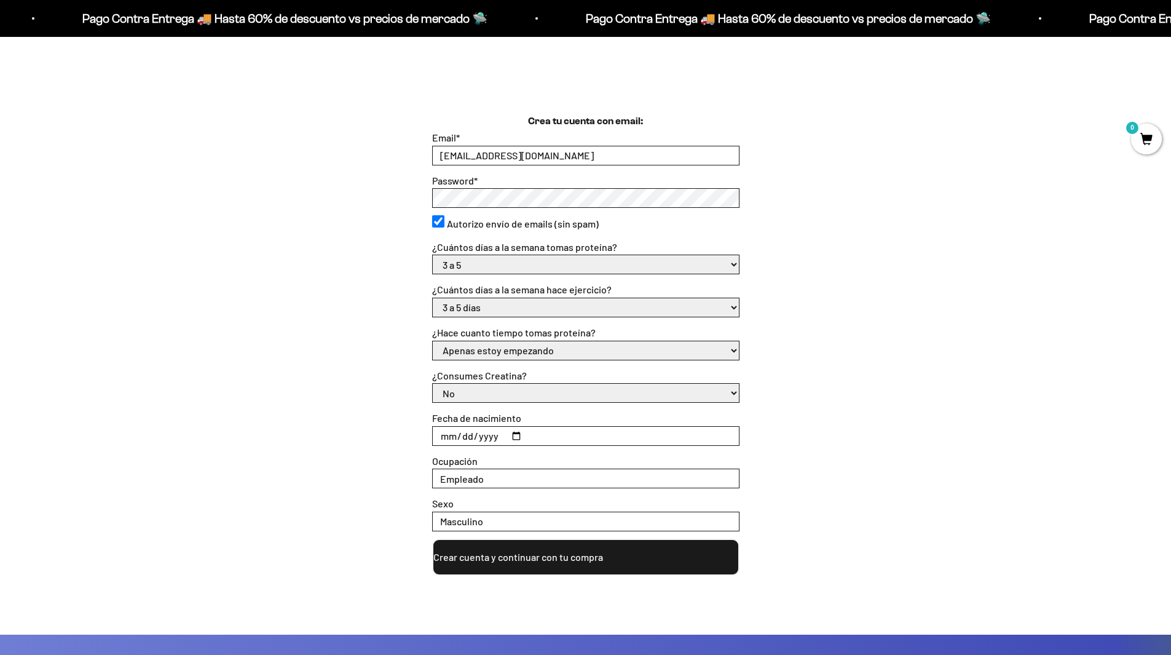
scroll to position [369, 0]
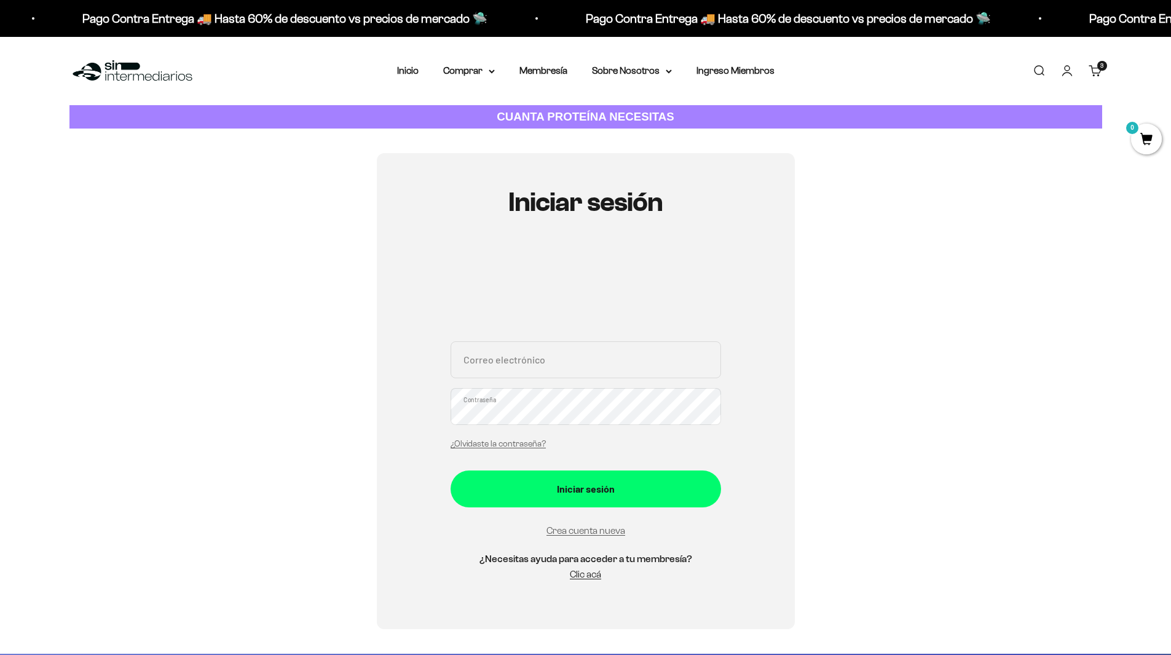
click at [496, 351] on input "Correo electrónico" at bounding box center [586, 359] width 271 height 37
click at [513, 446] on link "¿Olvidaste la contraseña?" at bounding box center [498, 443] width 95 height 9
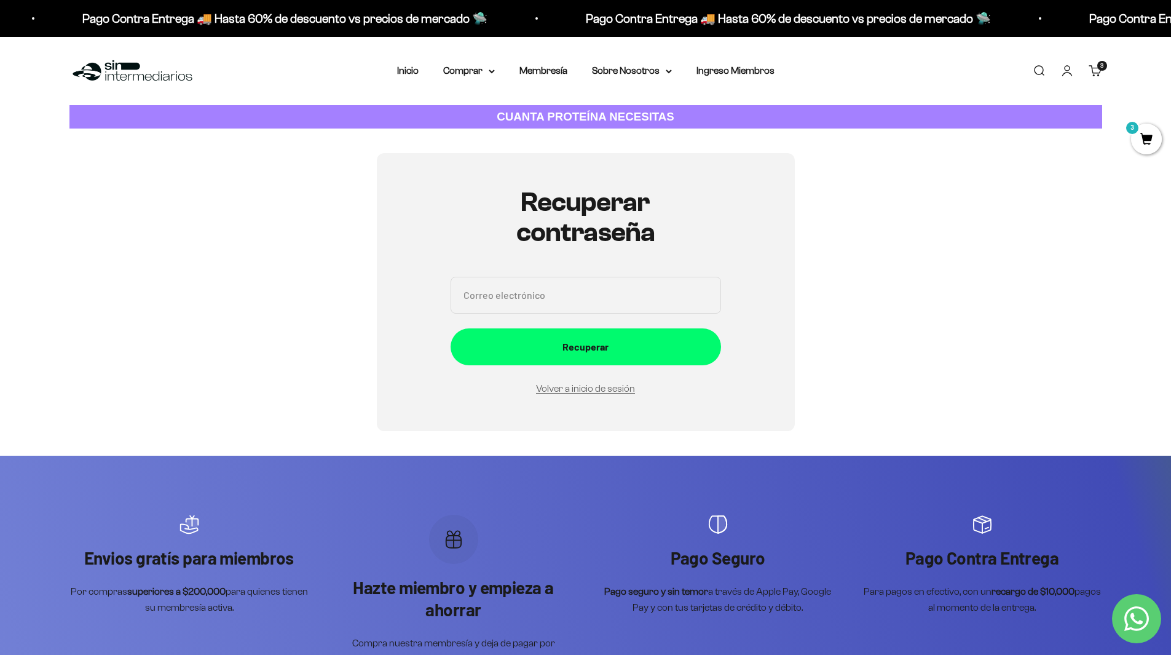
click at [566, 298] on input "Correo electrónico" at bounding box center [586, 295] width 271 height 37
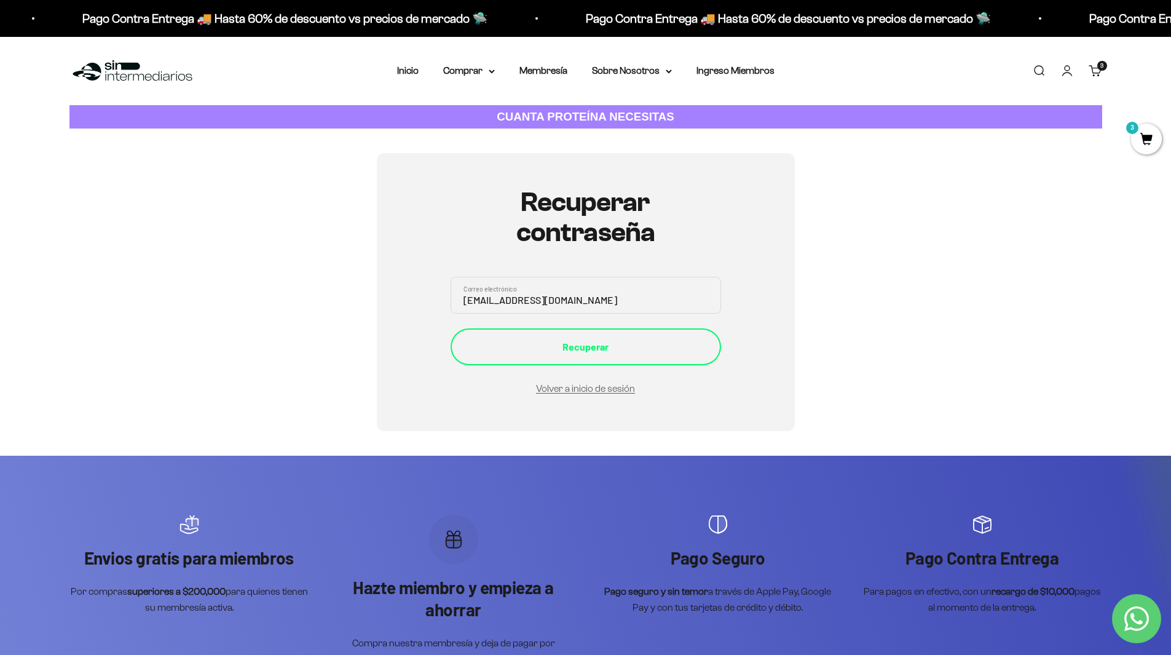
type input "pedreros9922@gmail.com"
click at [558, 339] on div "Recuperar" at bounding box center [585, 347] width 221 height 16
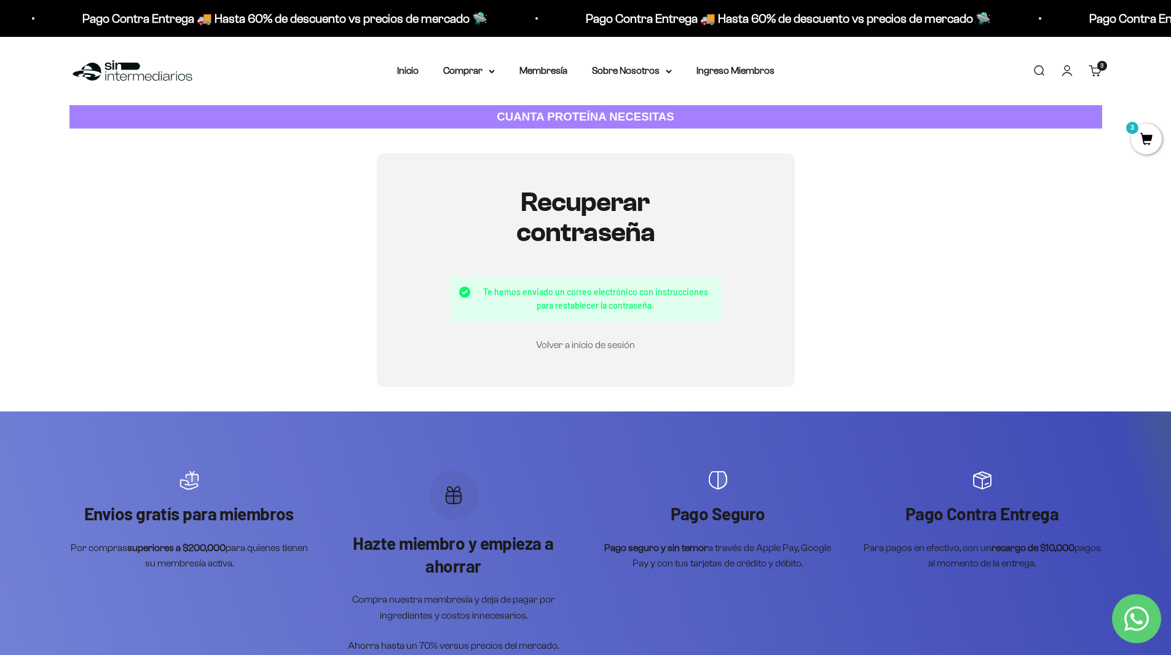
click at [607, 349] on div "Volver a inicio de sesión" at bounding box center [586, 344] width 271 height 17
click at [610, 347] on link "Volver a inicio de sesión" at bounding box center [585, 344] width 99 height 10
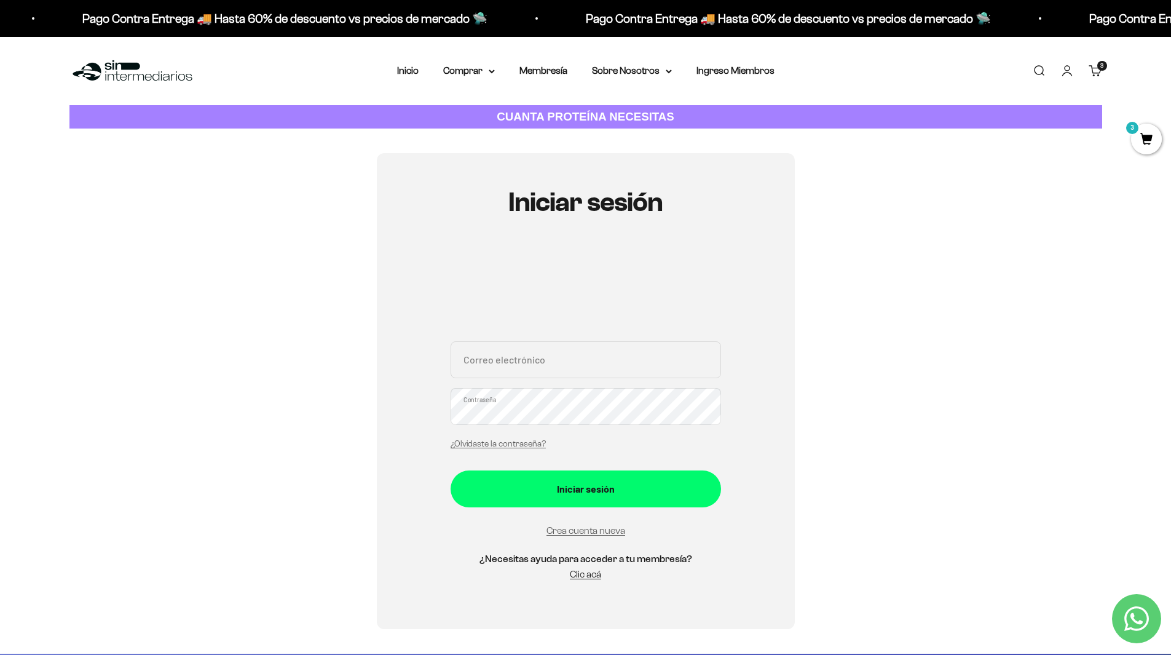
click at [555, 366] on input "Correo electrónico" at bounding box center [586, 359] width 271 height 37
type input "pedreros9922@gmail.com"
click at [451, 470] on button "Iniciar sesión" at bounding box center [586, 488] width 271 height 37
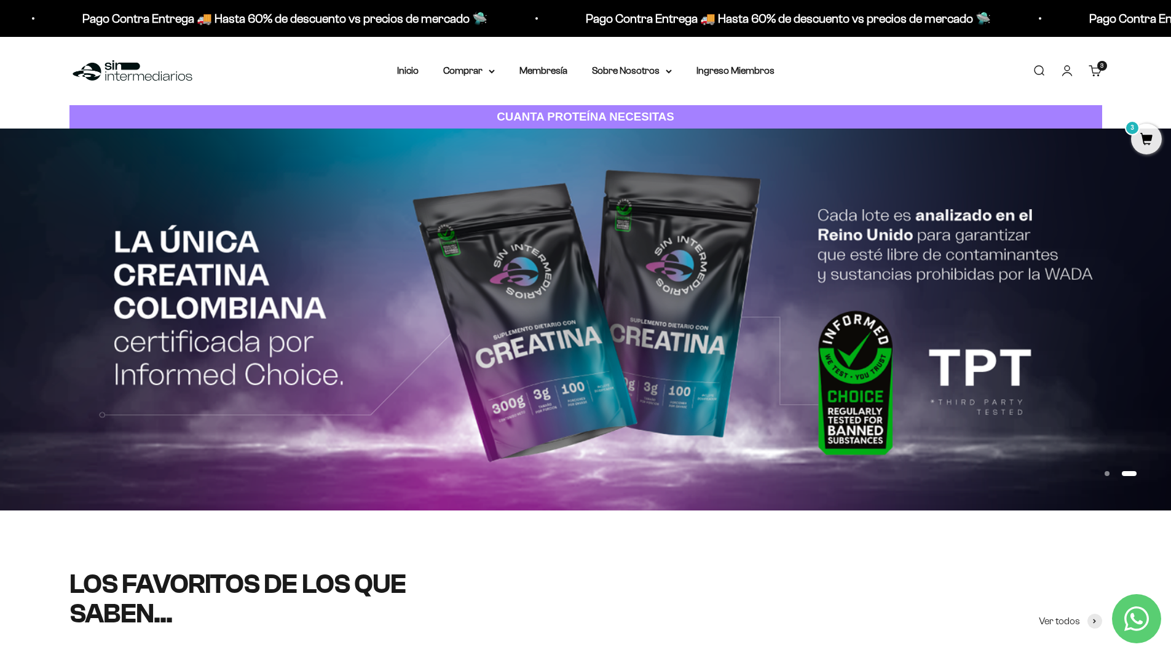
click at [1147, 137] on span "3" at bounding box center [1146, 139] width 31 height 31
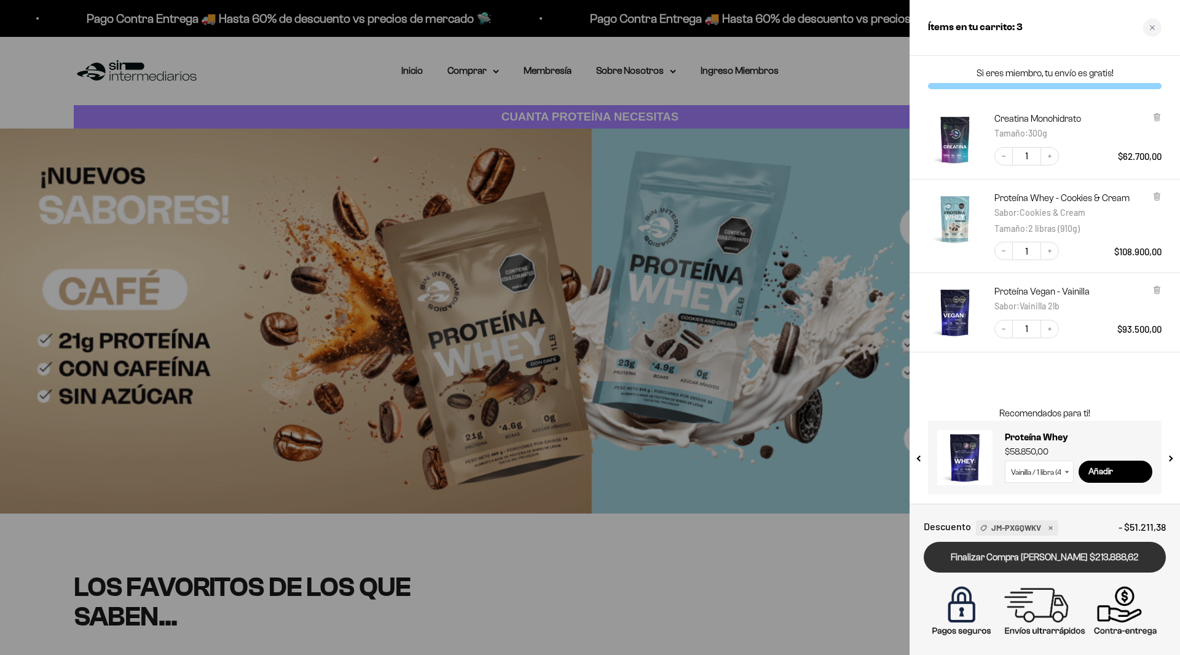
click at [1031, 561] on link "Finalizar Compra [PERSON_NAME] $213.888,62" at bounding box center [1045, 557] width 242 height 31
